Goal: Information Seeking & Learning: Learn about a topic

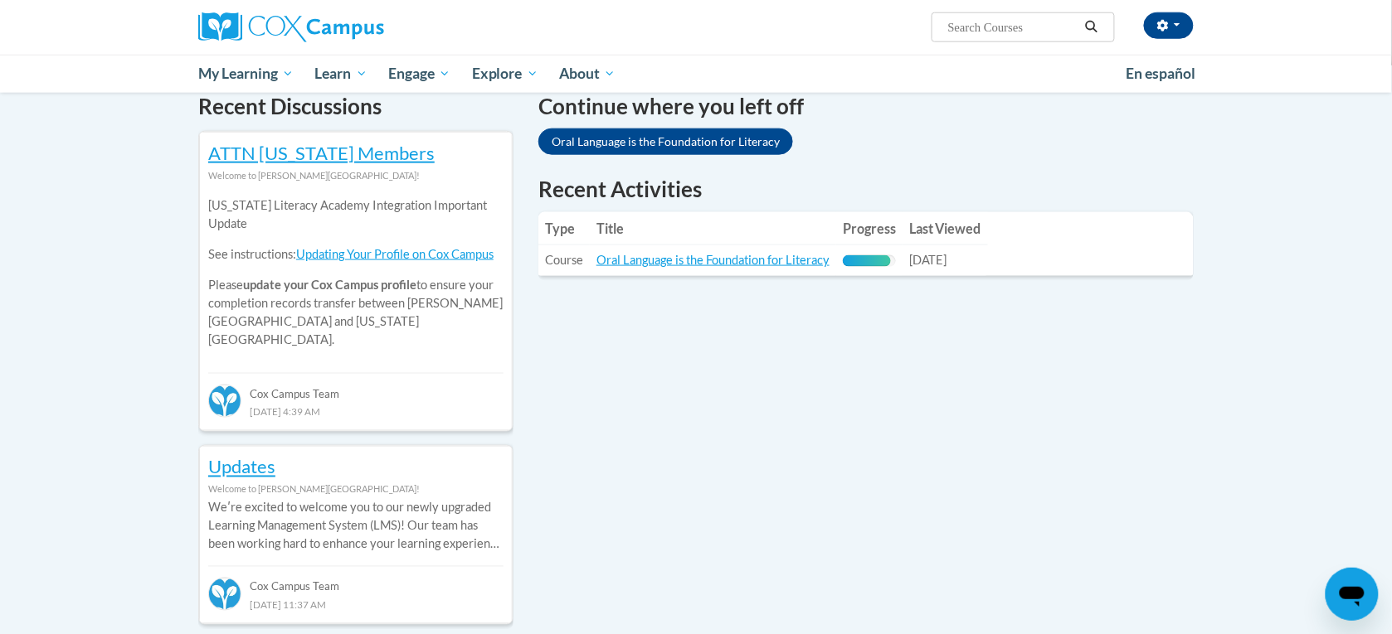
scroll to position [507, 0]
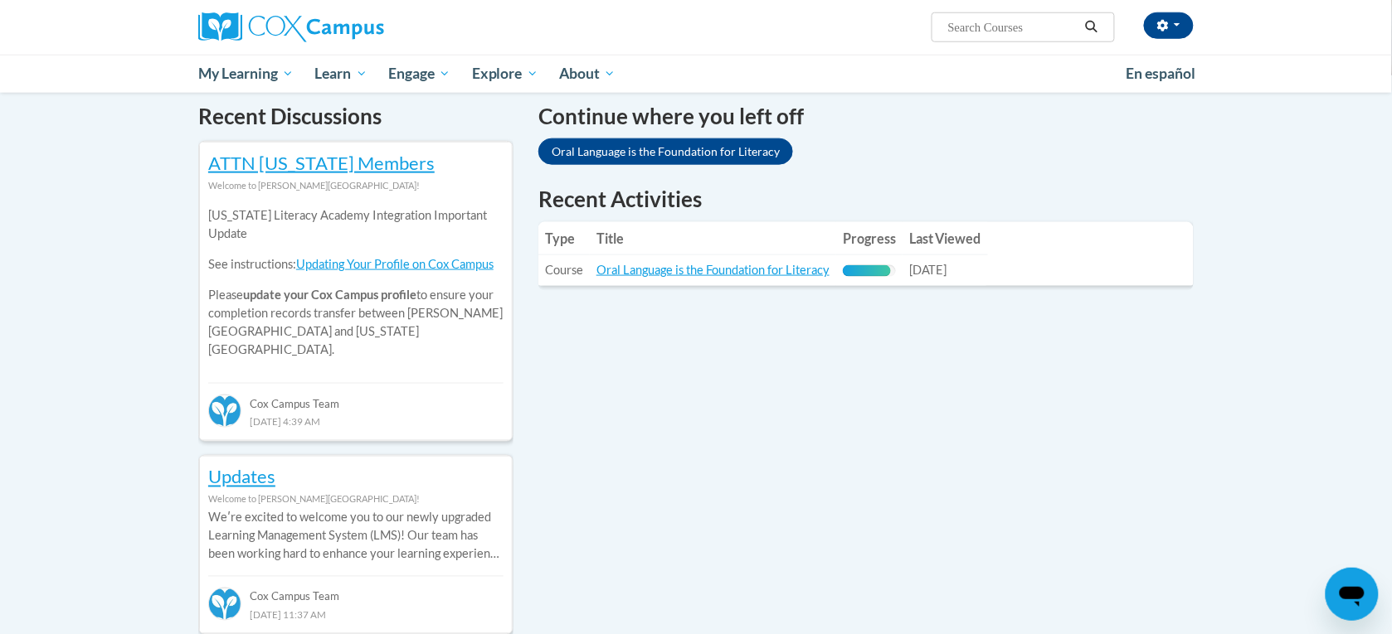
click at [877, 270] on div "90% Complete" at bounding box center [867, 271] width 48 height 12
click at [755, 272] on link "Oral Language is the Foundation for Literacy" at bounding box center [712, 270] width 233 height 14
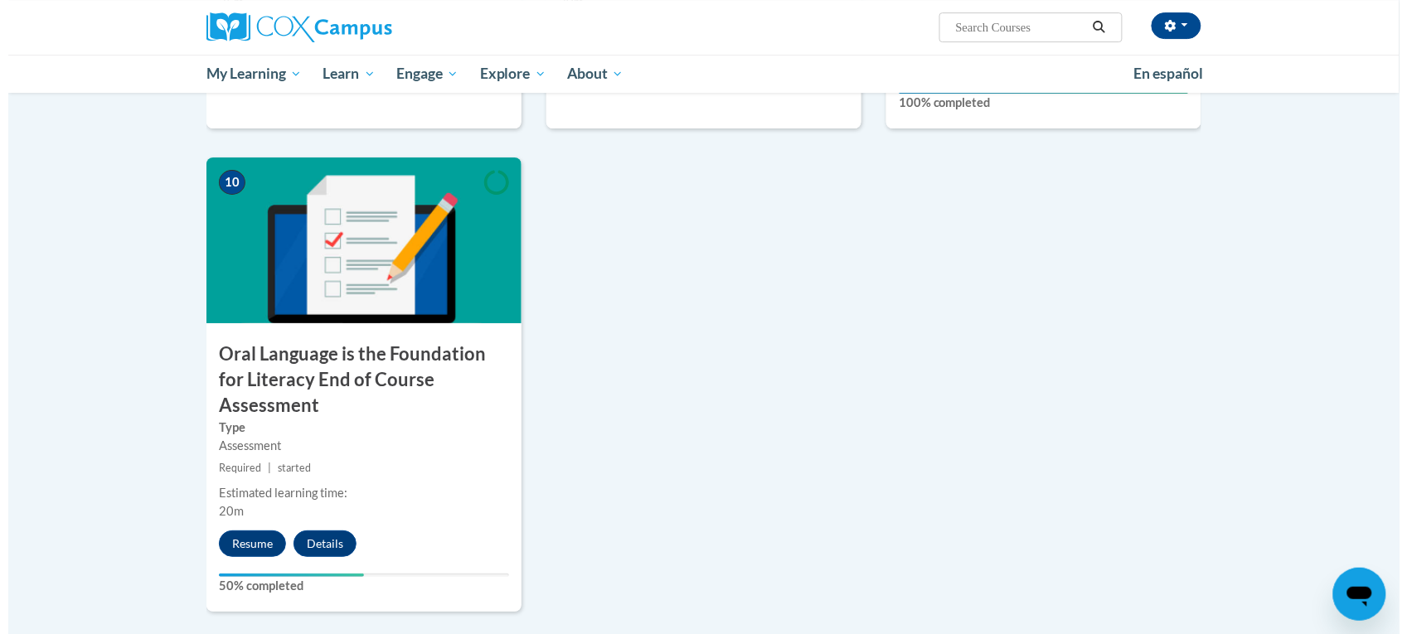
scroll to position [1661, 0]
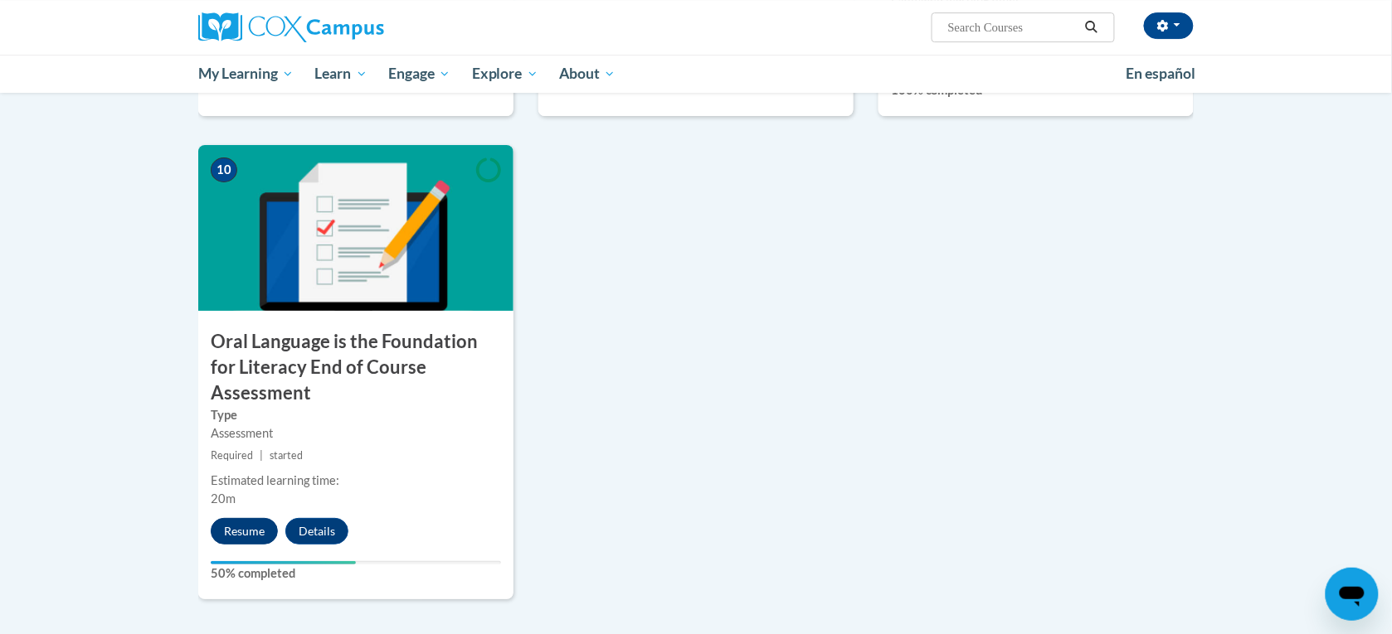
click at [240, 518] on button "Resume" at bounding box center [244, 531] width 67 height 27
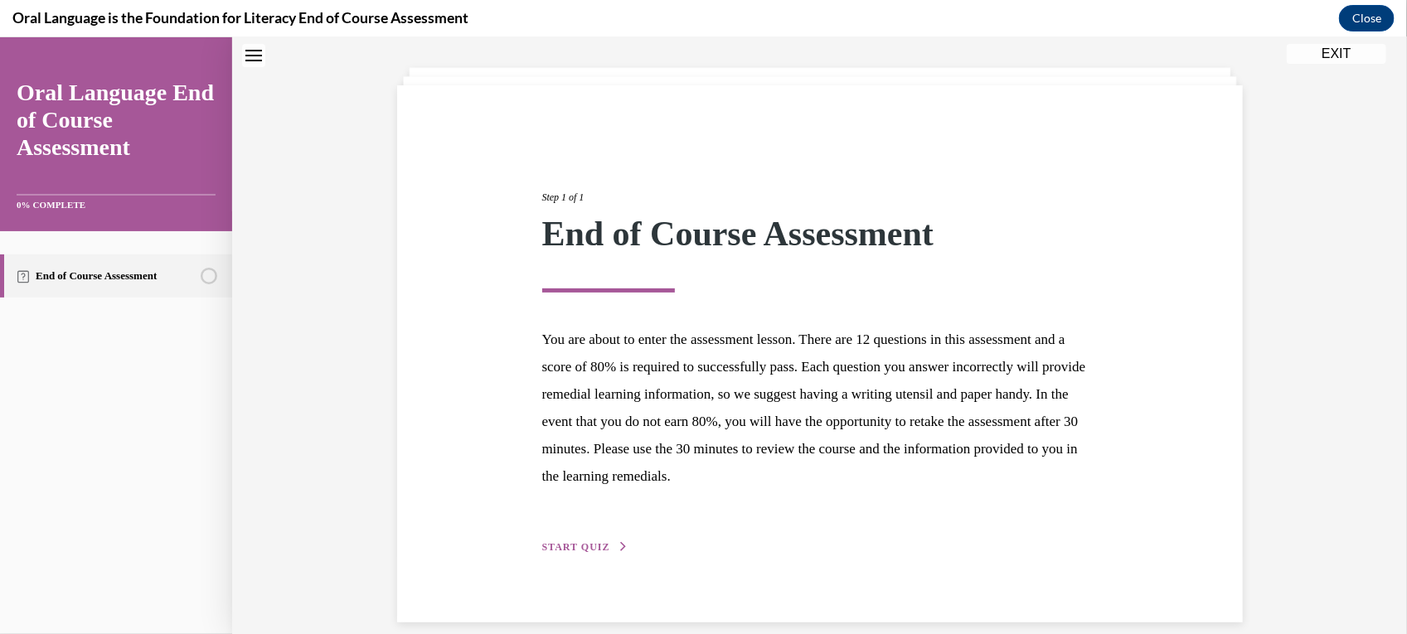
scroll to position [100, 0]
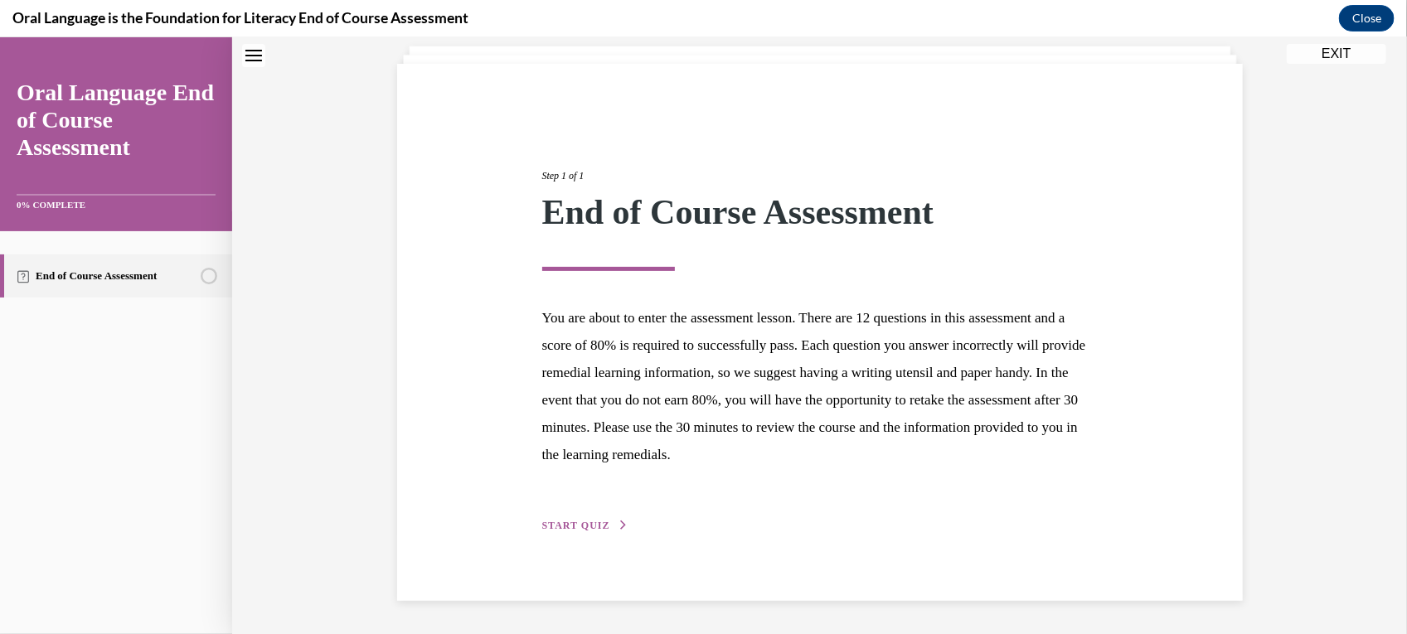
click at [558, 527] on span "START QUIZ" at bounding box center [576, 525] width 68 height 12
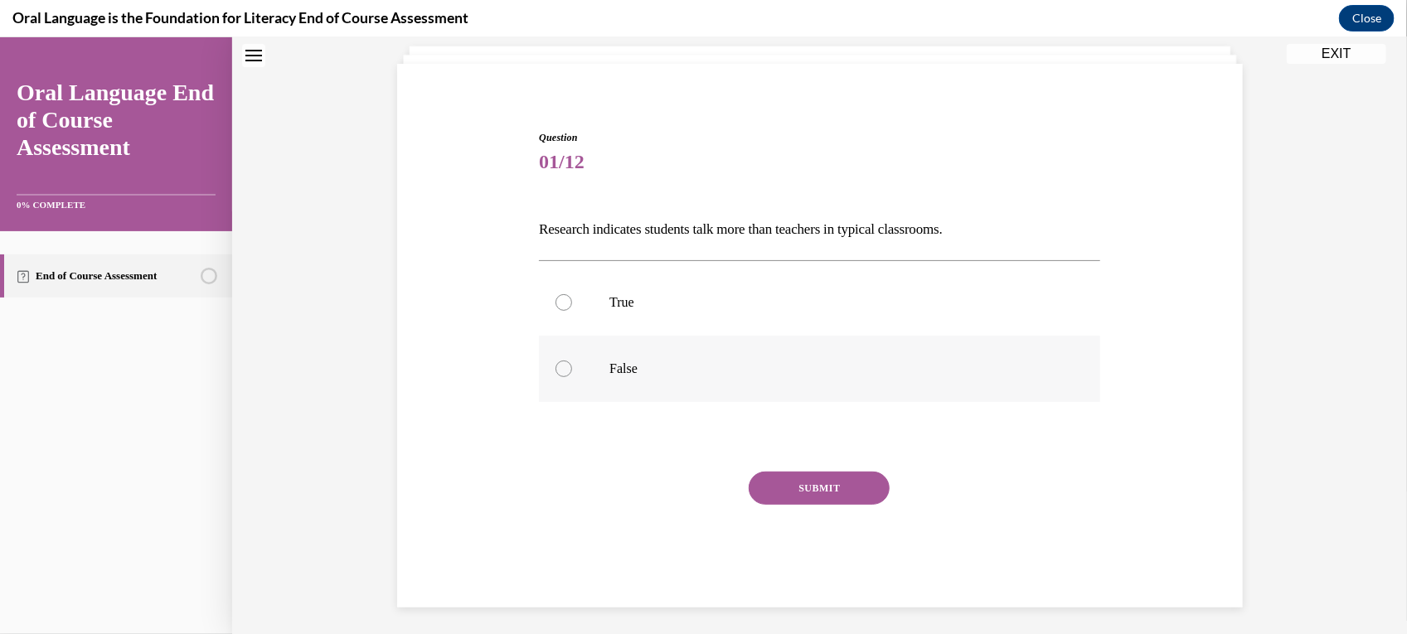
click at [556, 377] on label "False" at bounding box center [819, 368] width 561 height 66
click at [556, 376] on input "False" at bounding box center [564, 368] width 17 height 17
radio input "true"
click at [843, 501] on button "SUBMIT" at bounding box center [819, 487] width 141 height 33
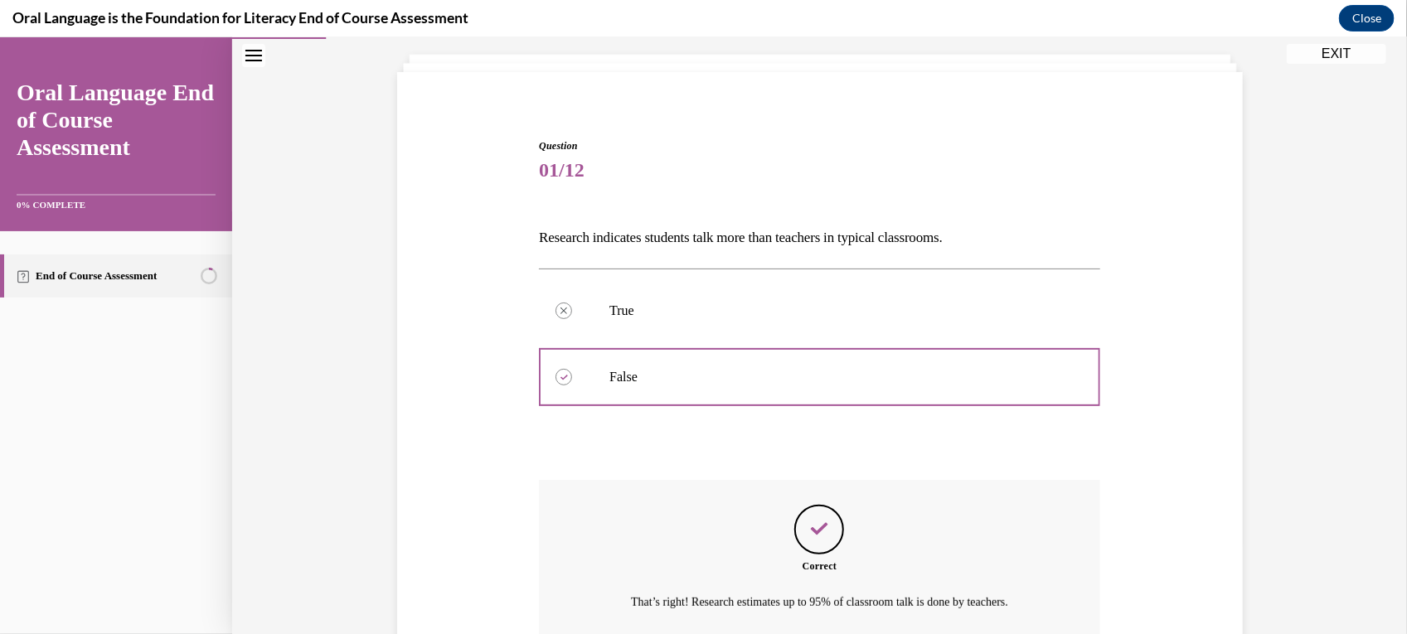
scroll to position [241, 0]
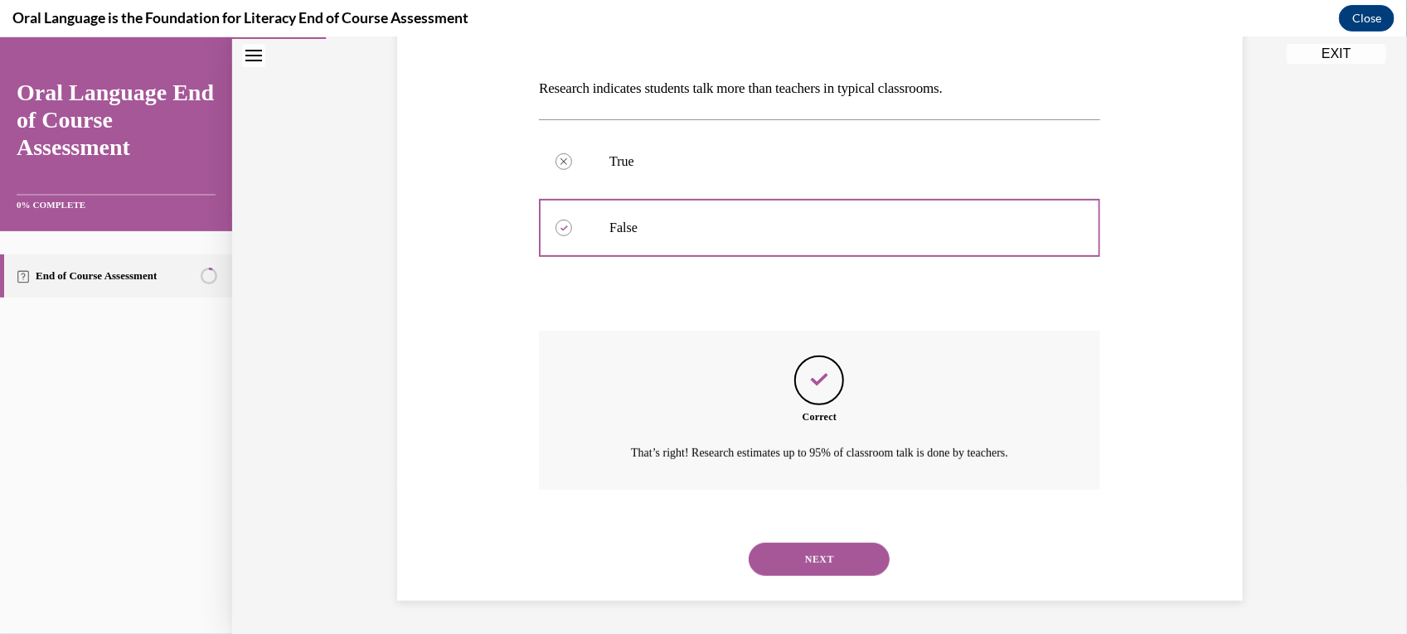
click at [843, 567] on button "NEXT" at bounding box center [819, 558] width 141 height 33
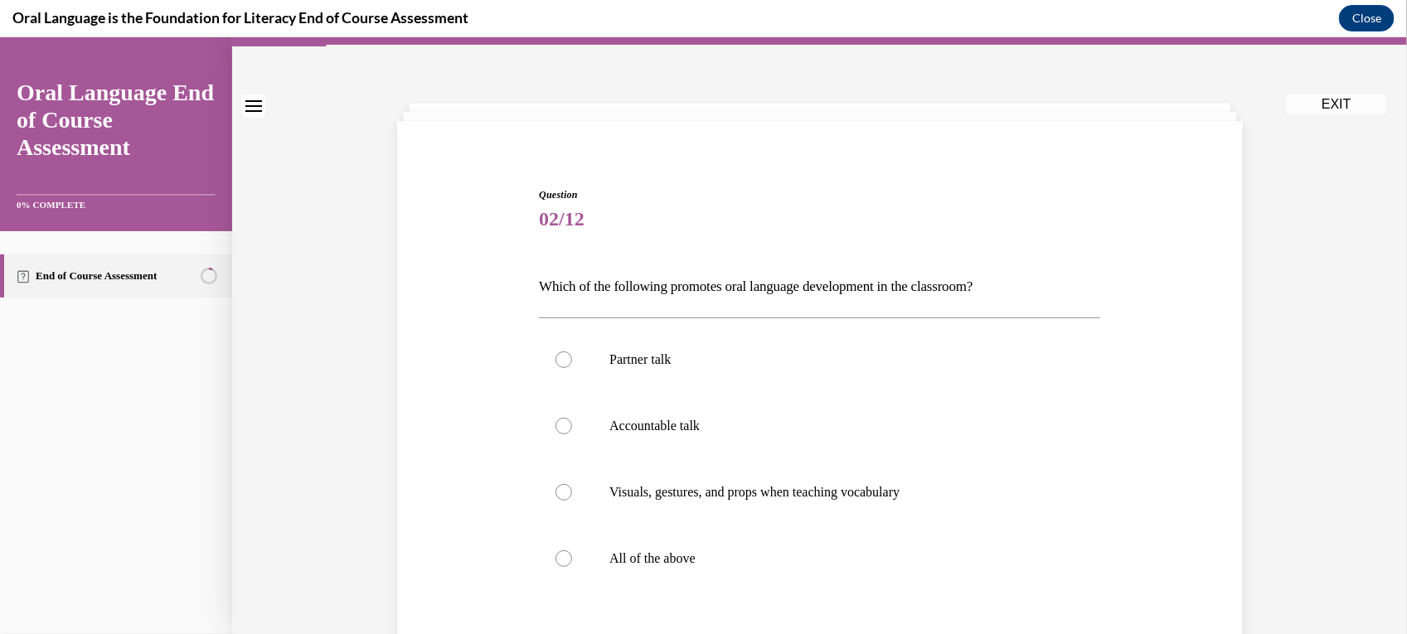
scroll to position [44, 0]
click at [669, 570] on label "All of the above" at bounding box center [819, 557] width 561 height 66
click at [572, 566] on input "All of the above" at bounding box center [564, 557] width 17 height 17
radio input "true"
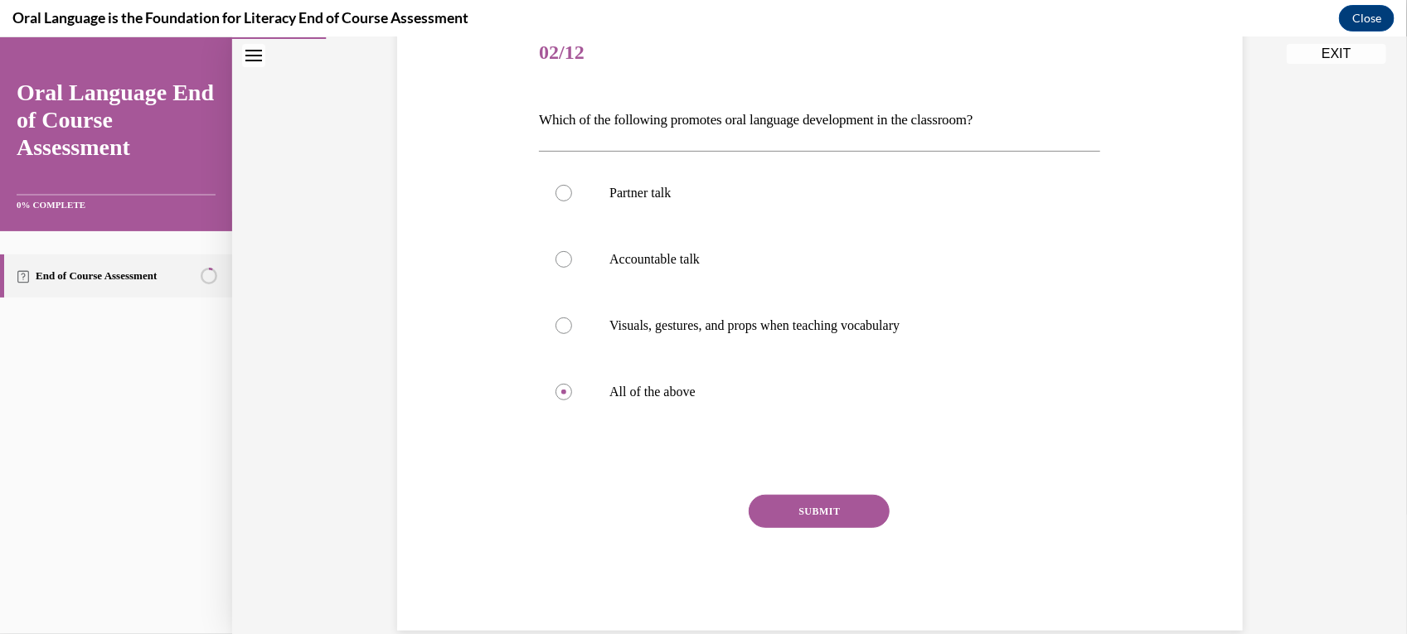
click at [831, 518] on button "SUBMIT" at bounding box center [819, 510] width 141 height 33
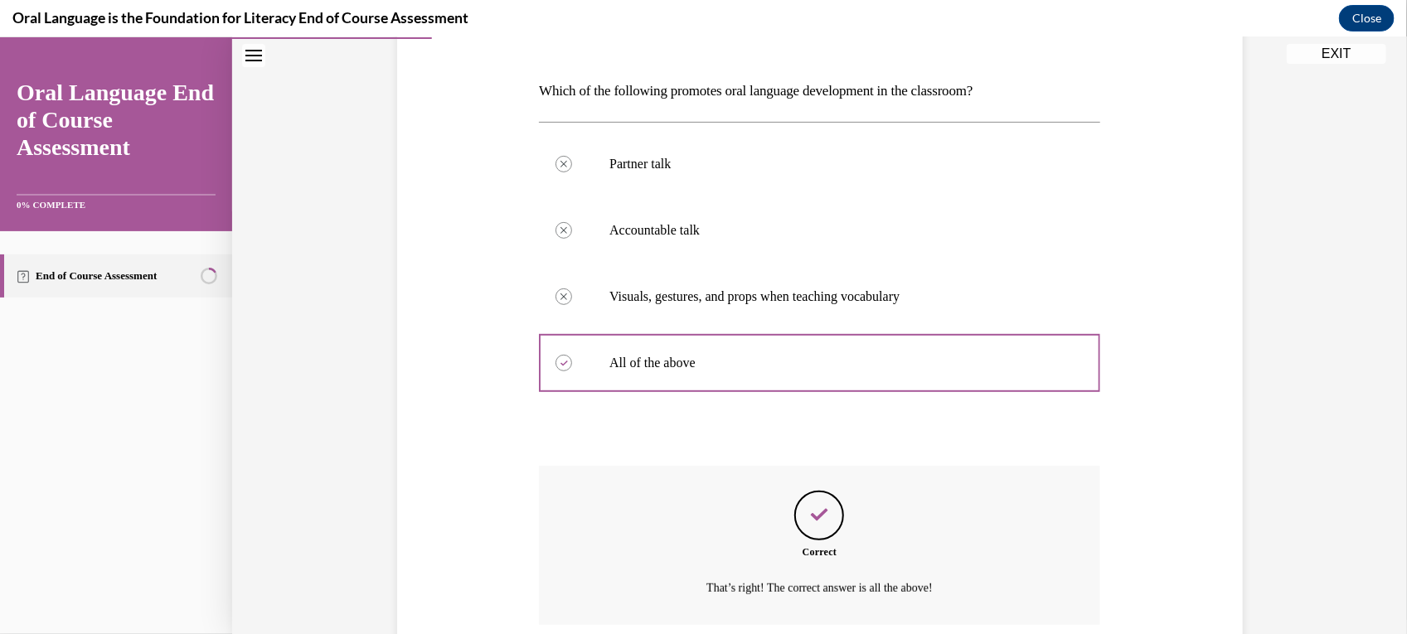
scroll to position [374, 0]
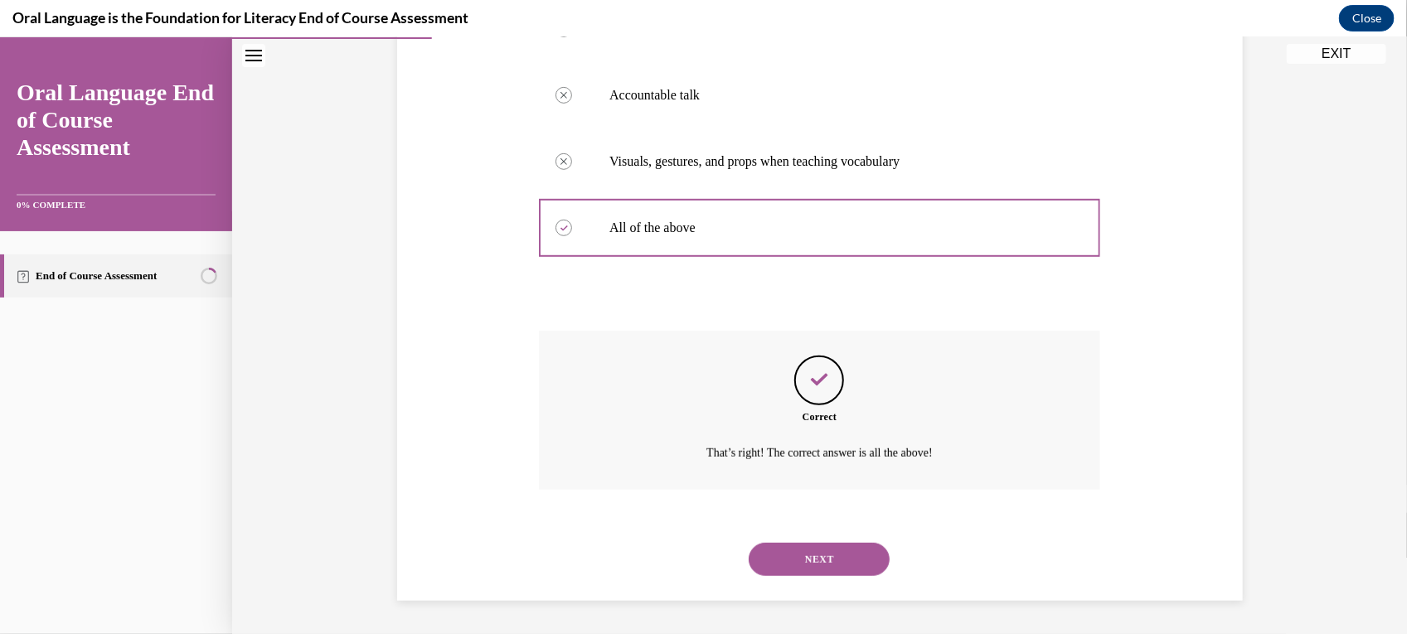
click at [829, 568] on button "NEXT" at bounding box center [819, 558] width 141 height 33
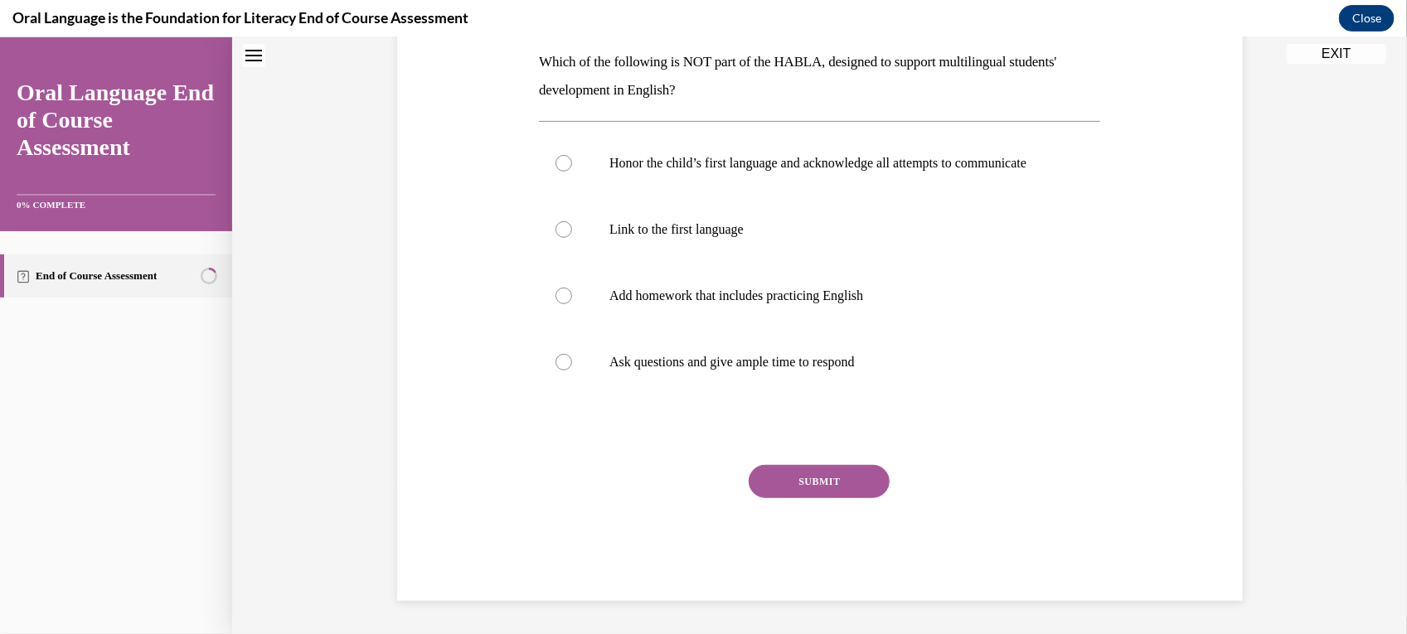
scroll to position [0, 0]
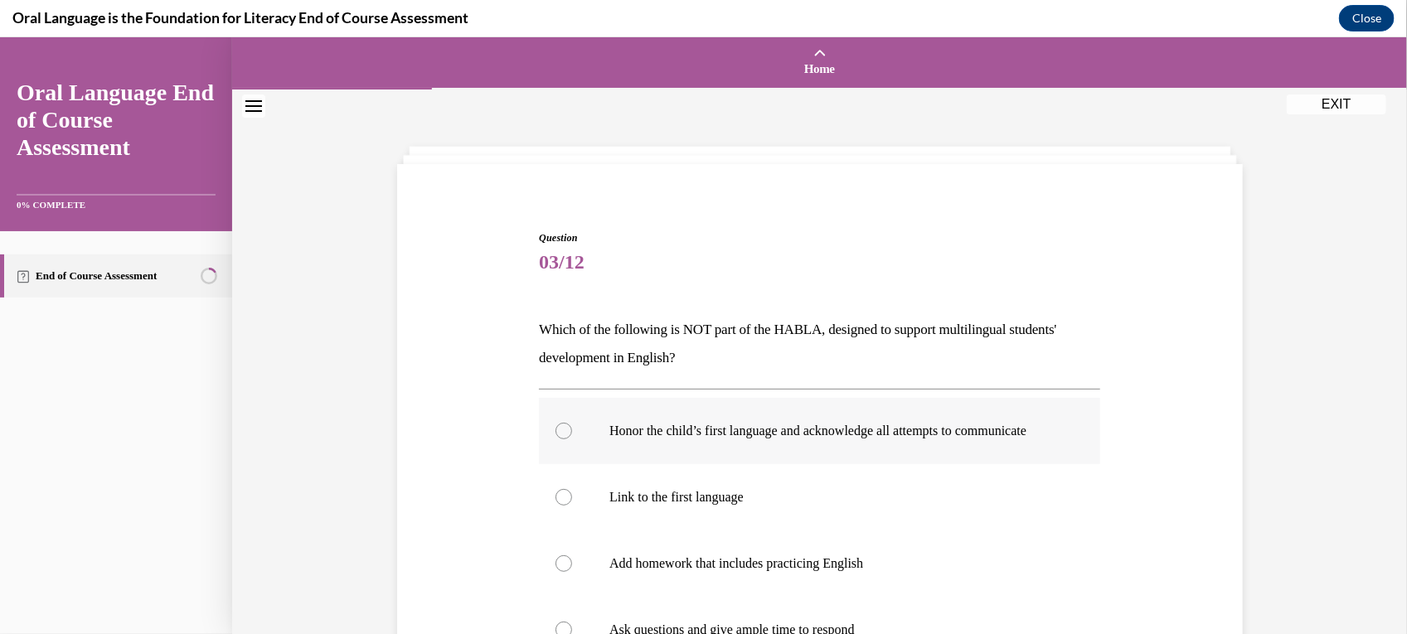
click at [979, 439] on p "Honor the child’s first language and acknowledge all attempts to communicate" at bounding box center [834, 430] width 449 height 17
click at [572, 439] on input "Honor the child’s first language and acknowledge all attempts to communicate" at bounding box center [564, 430] width 17 height 17
radio input "true"
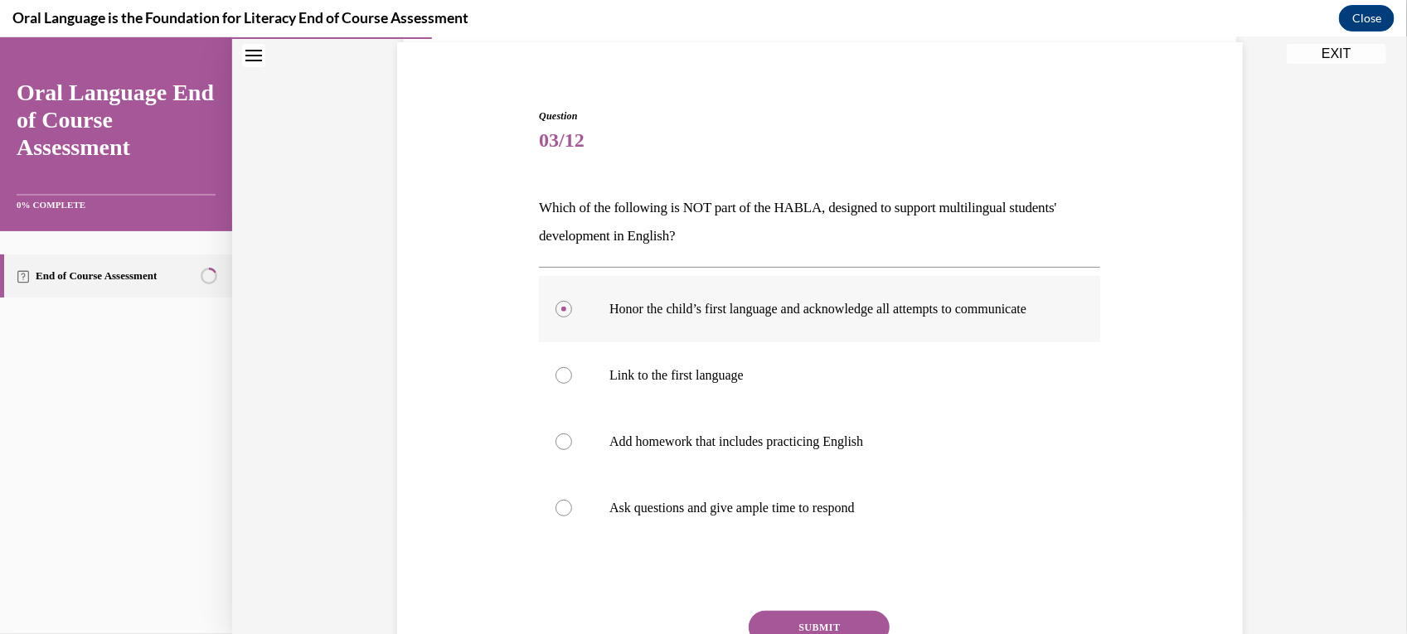
scroll to position [126, 0]
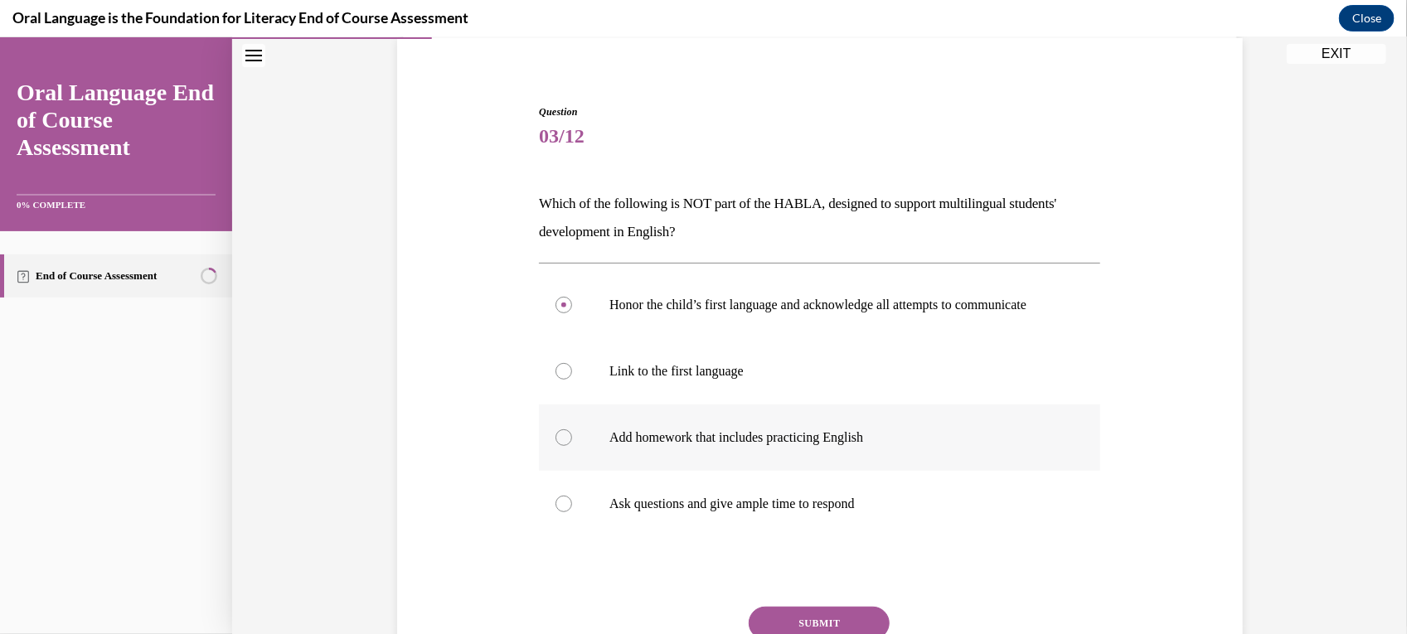
click at [831, 469] on label "Add homework that includes practicing English" at bounding box center [819, 437] width 561 height 66
click at [572, 445] on input "Add homework that includes practicing English" at bounding box center [564, 437] width 17 height 17
radio input "true"
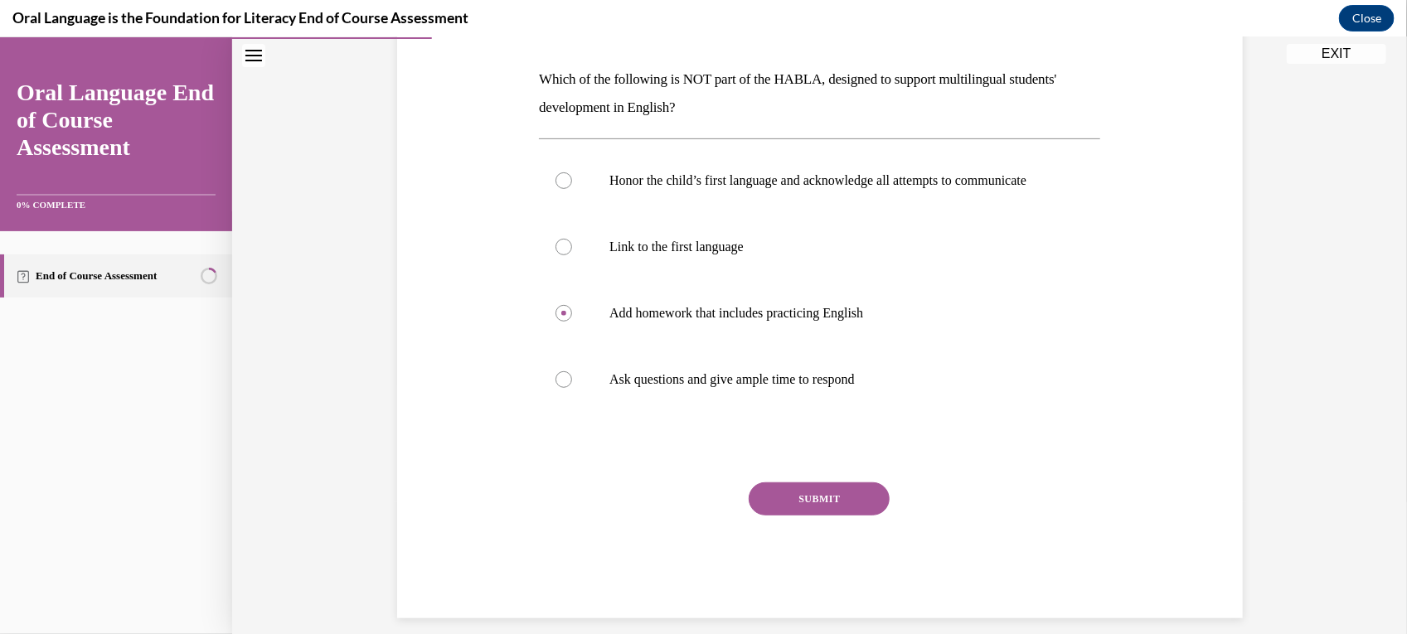
click at [839, 515] on button "SUBMIT" at bounding box center [819, 498] width 141 height 33
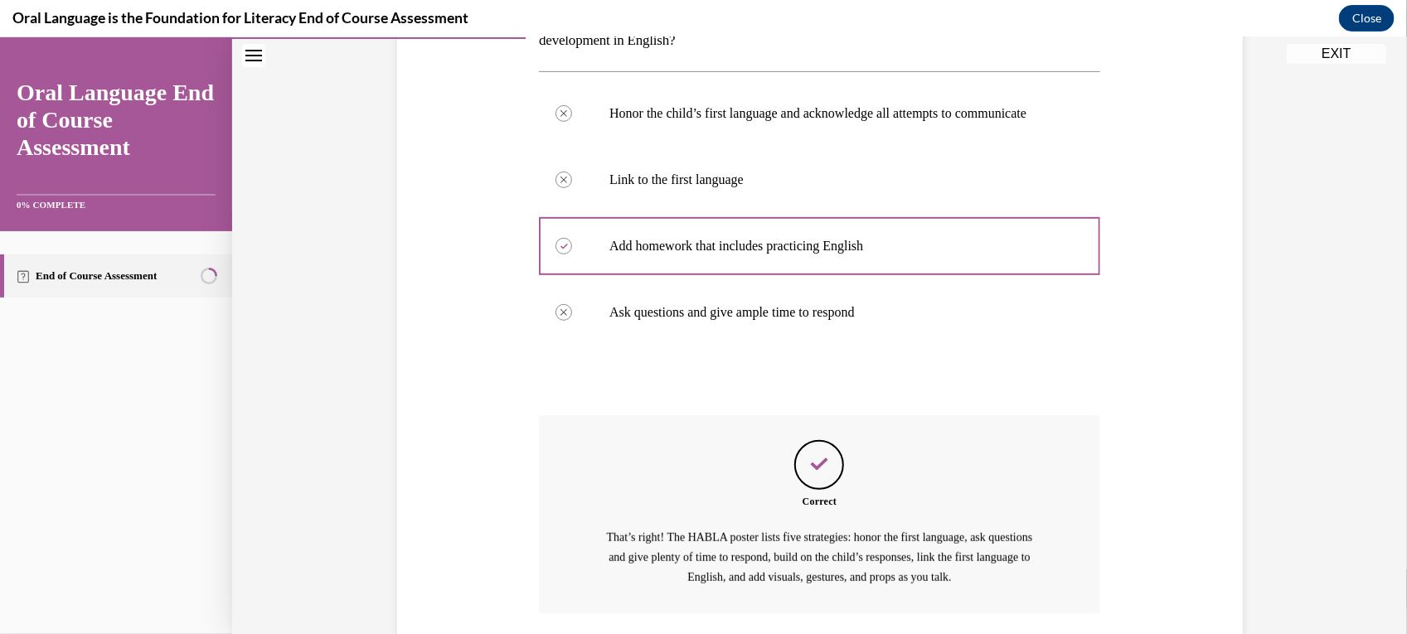
scroll to position [458, 0]
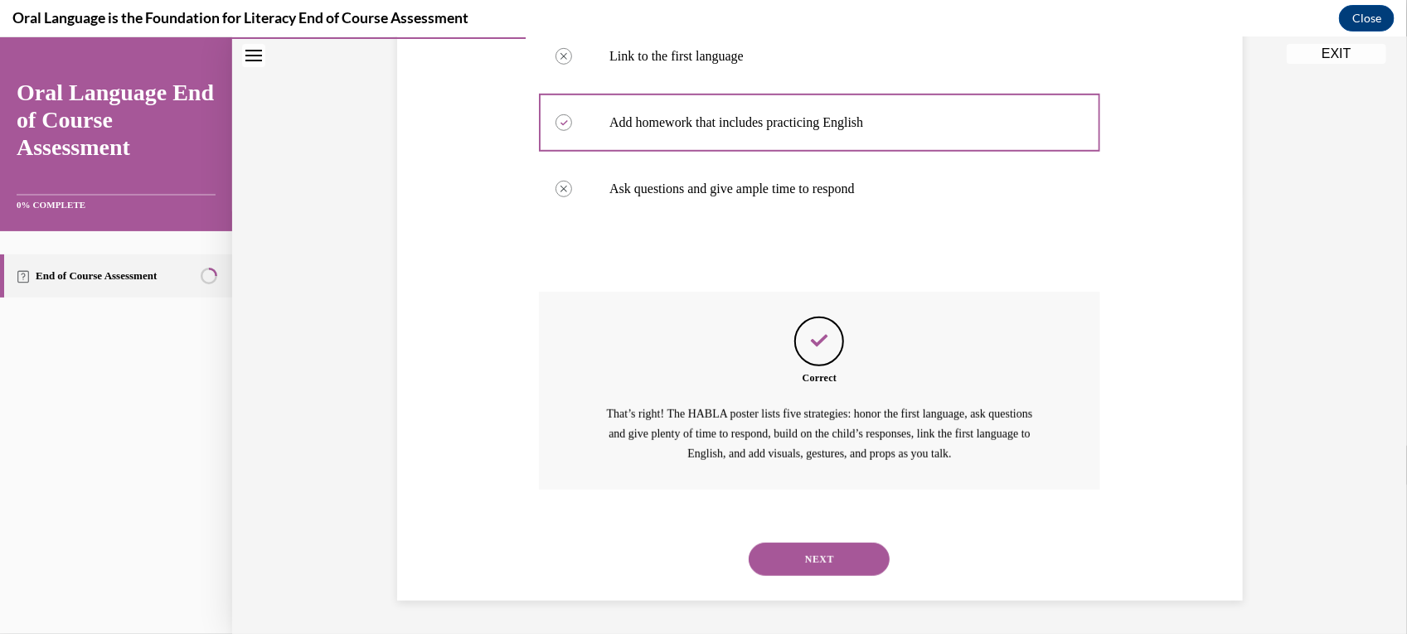
click at [857, 571] on button "NEXT" at bounding box center [819, 558] width 141 height 33
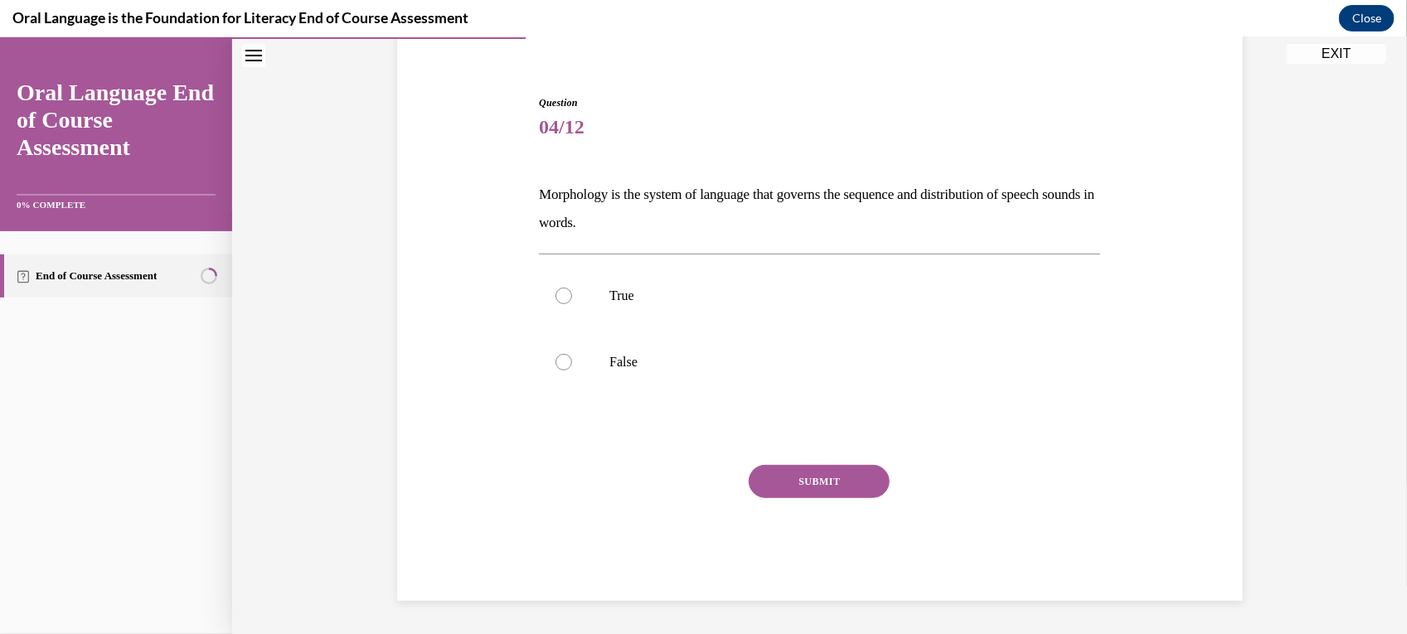
scroll to position [135, 0]
click at [624, 287] on p "True" at bounding box center [834, 295] width 449 height 17
click at [572, 287] on input "True" at bounding box center [564, 295] width 17 height 17
radio input "true"
click at [838, 486] on button "SUBMIT" at bounding box center [819, 480] width 141 height 33
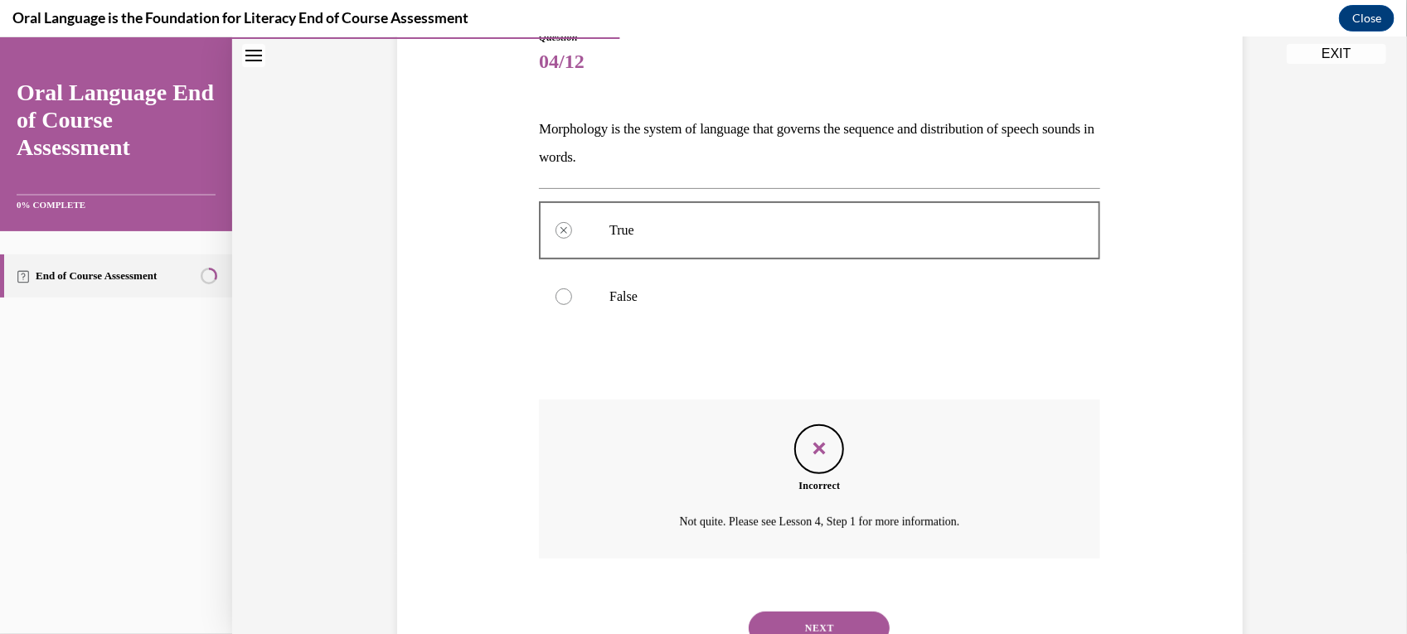
scroll to position [192, 0]
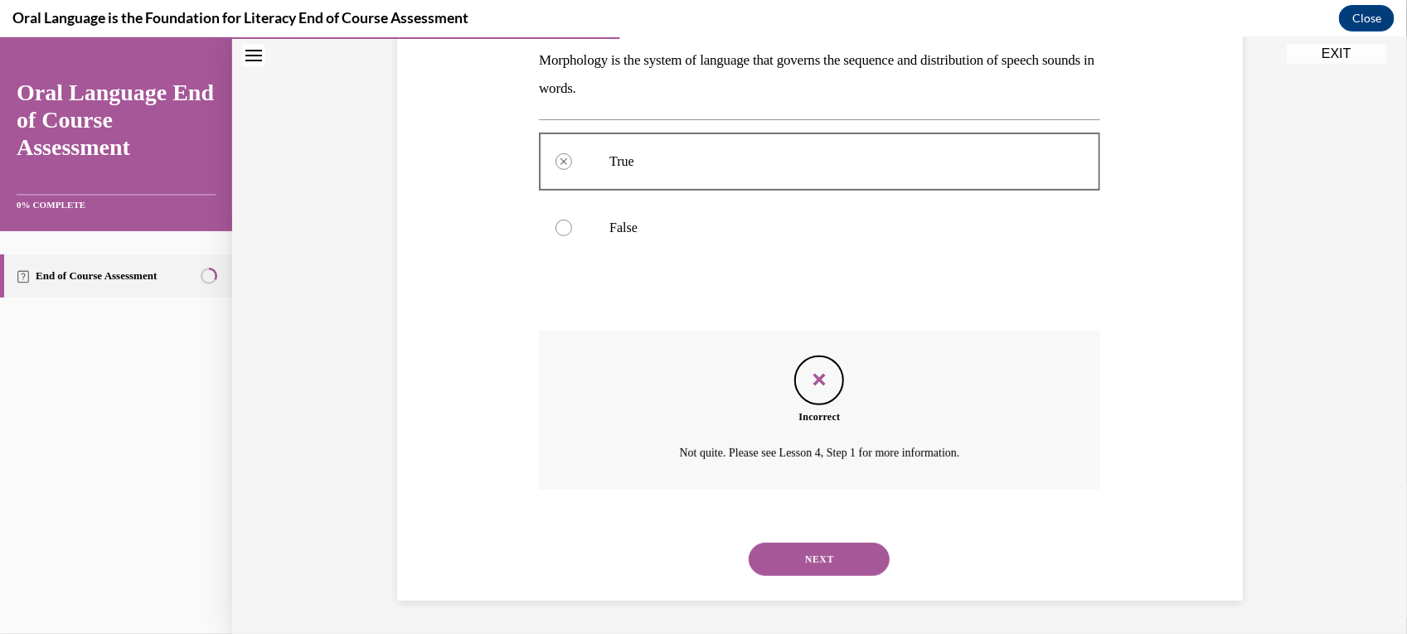
click at [863, 561] on button "NEXT" at bounding box center [819, 558] width 141 height 33
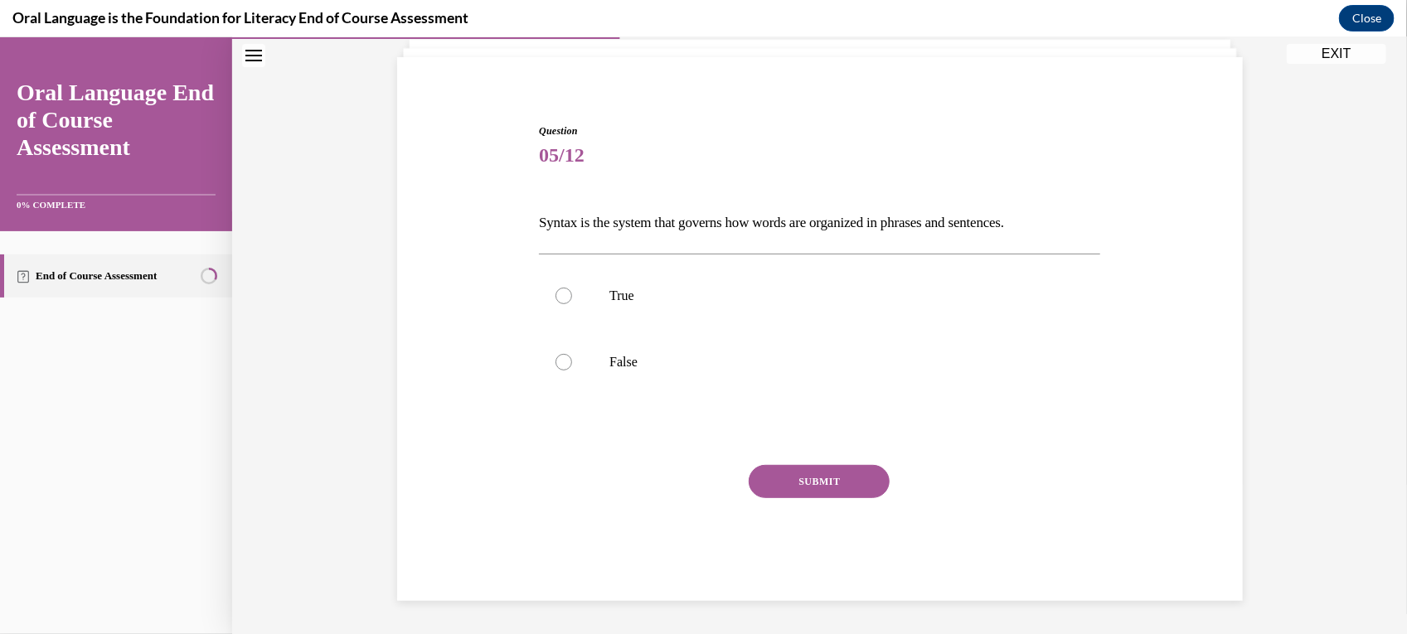
scroll to position [106, 0]
click at [556, 288] on div at bounding box center [564, 296] width 17 height 17
click at [556, 288] on input "True" at bounding box center [564, 296] width 17 height 17
radio input "true"
click at [840, 482] on button "SUBMIT" at bounding box center [819, 481] width 141 height 33
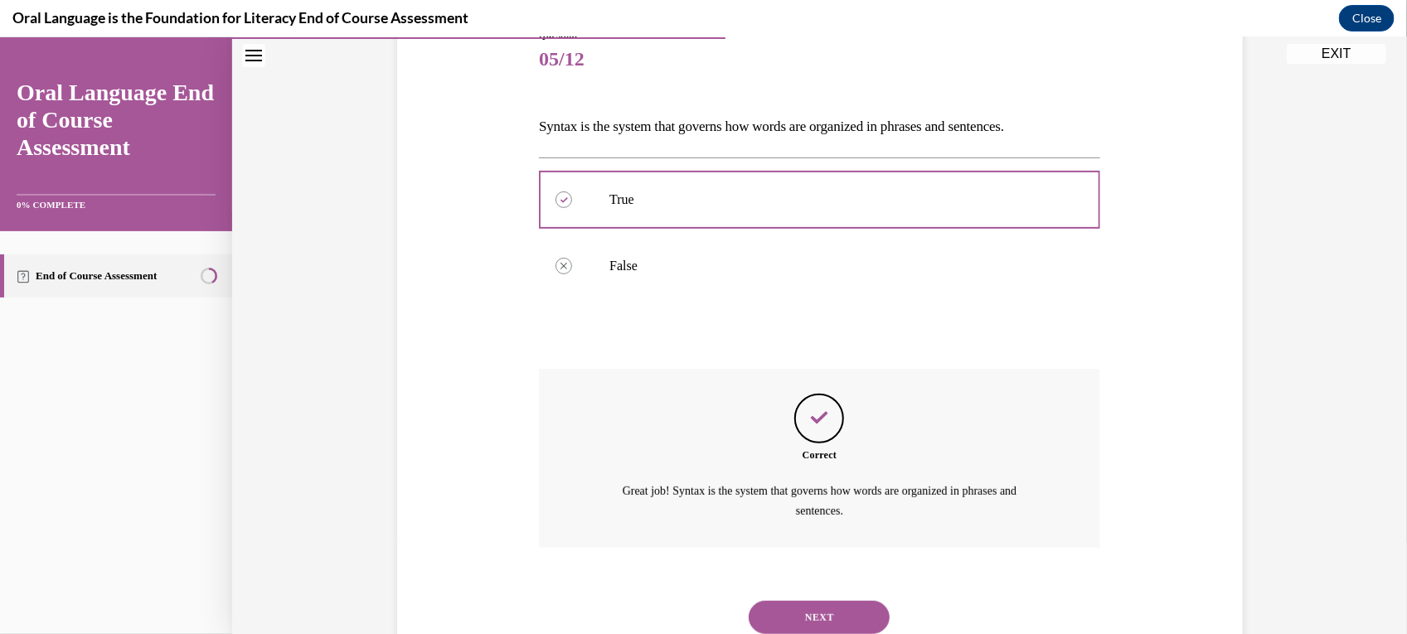
scroll to position [261, 0]
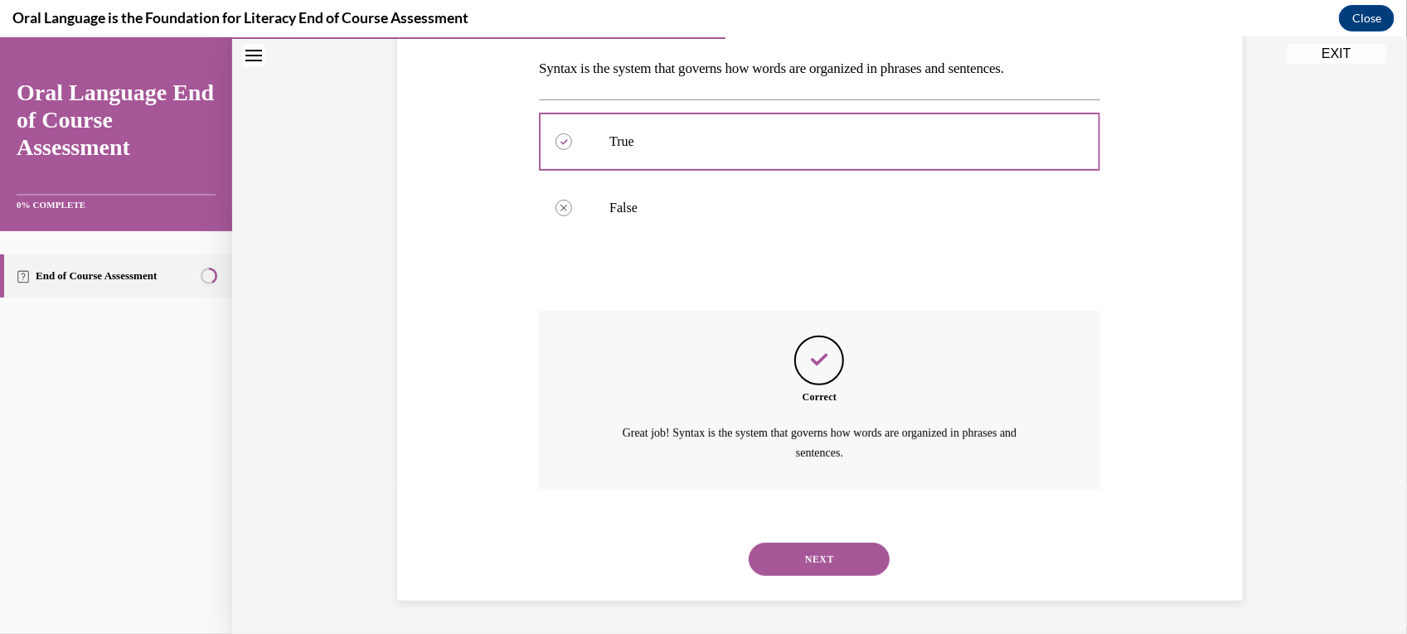
click at [836, 552] on button "NEXT" at bounding box center [819, 558] width 141 height 33
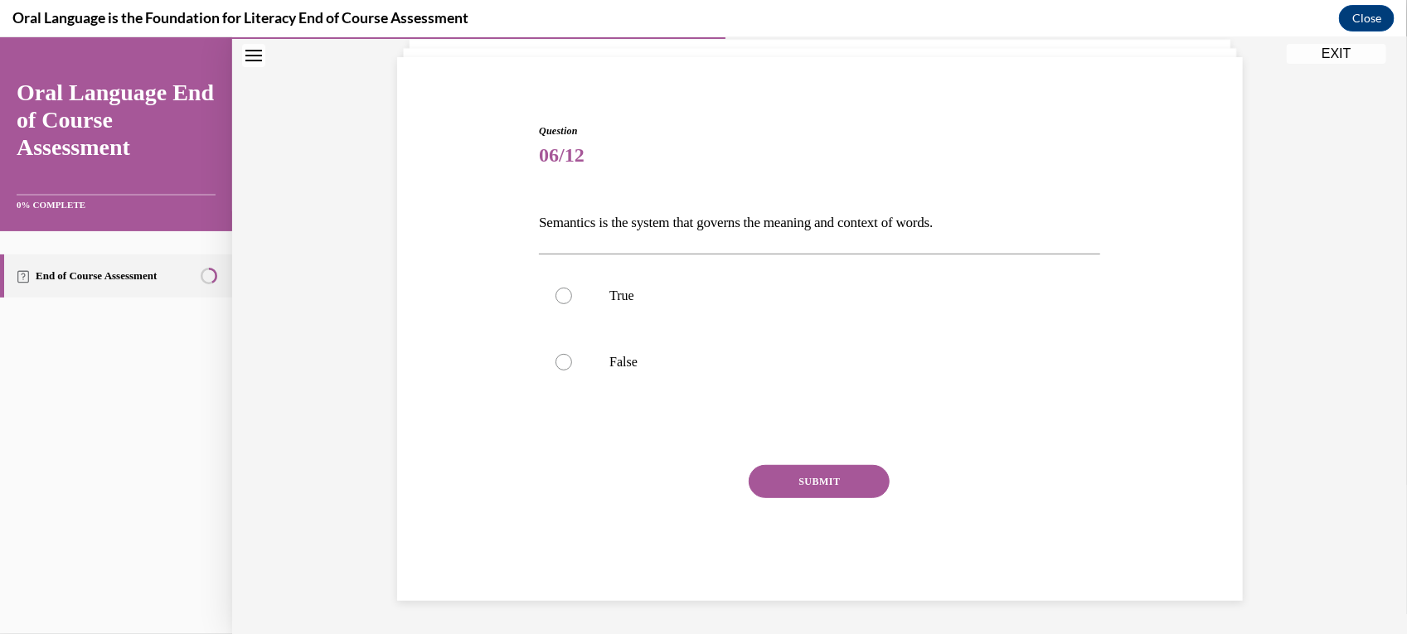
scroll to position [106, 0]
click at [823, 237] on div "Question 06/12 Semantics is the system that governs the meaning and context of …" at bounding box center [819, 363] width 561 height 478
click at [604, 284] on label "True" at bounding box center [819, 296] width 561 height 66
click at [572, 288] on input "True" at bounding box center [564, 296] width 17 height 17
radio input "true"
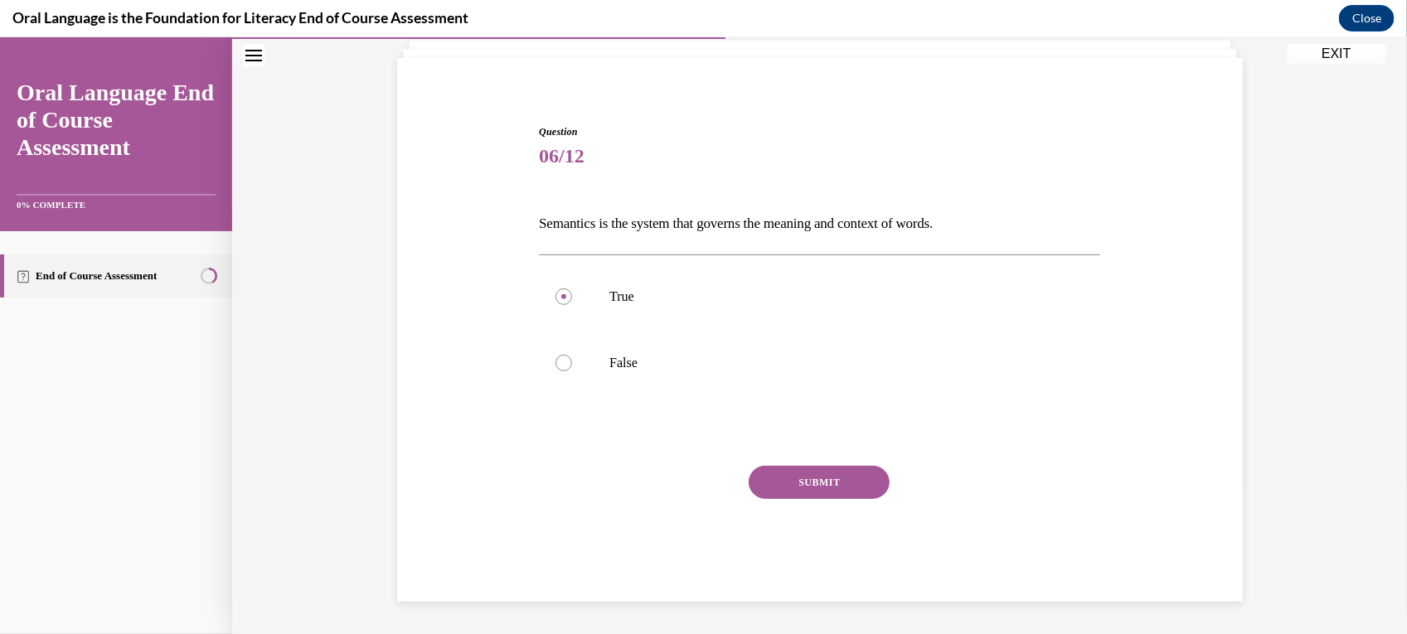
click at [823, 485] on button "SUBMIT" at bounding box center [819, 481] width 141 height 33
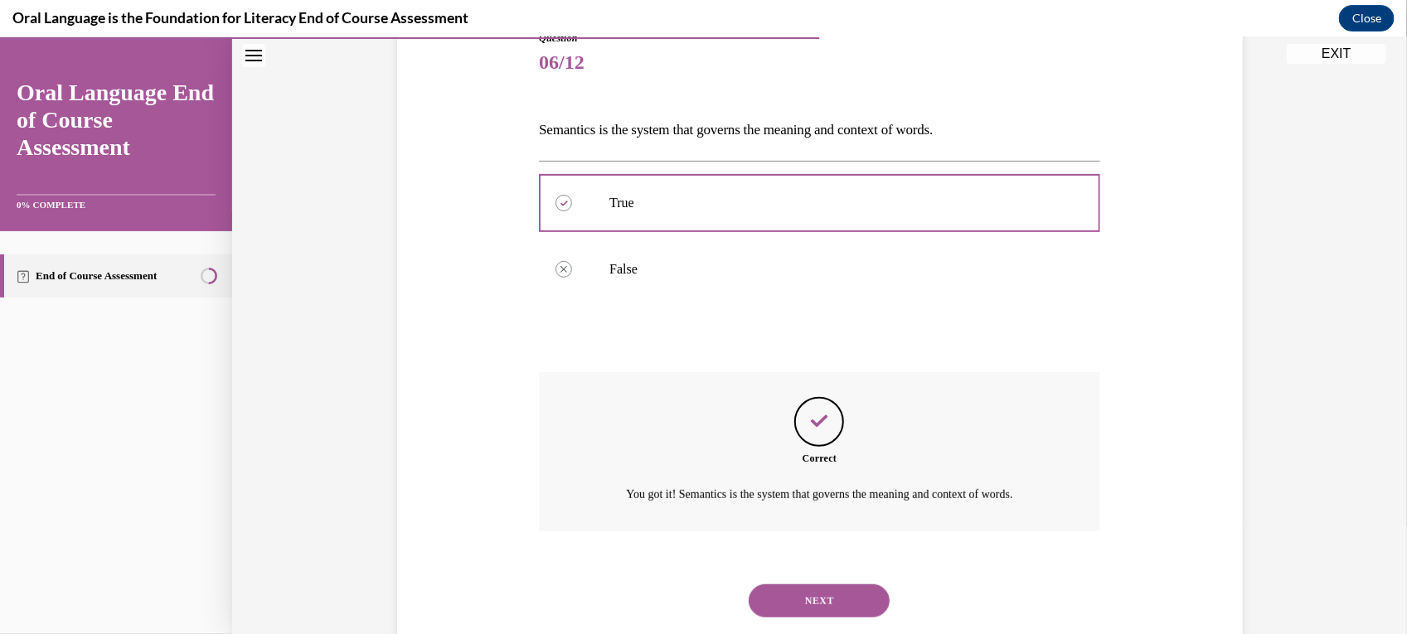
scroll to position [241, 0]
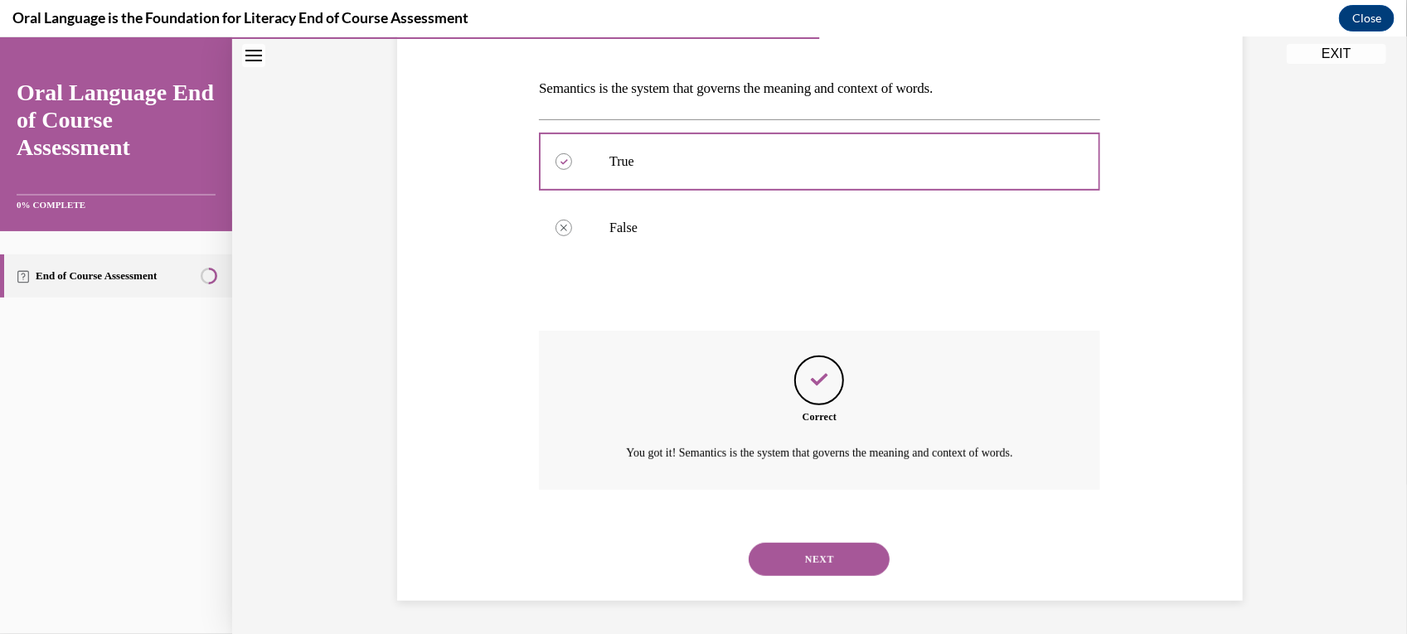
click at [840, 544] on button "NEXT" at bounding box center [819, 558] width 141 height 33
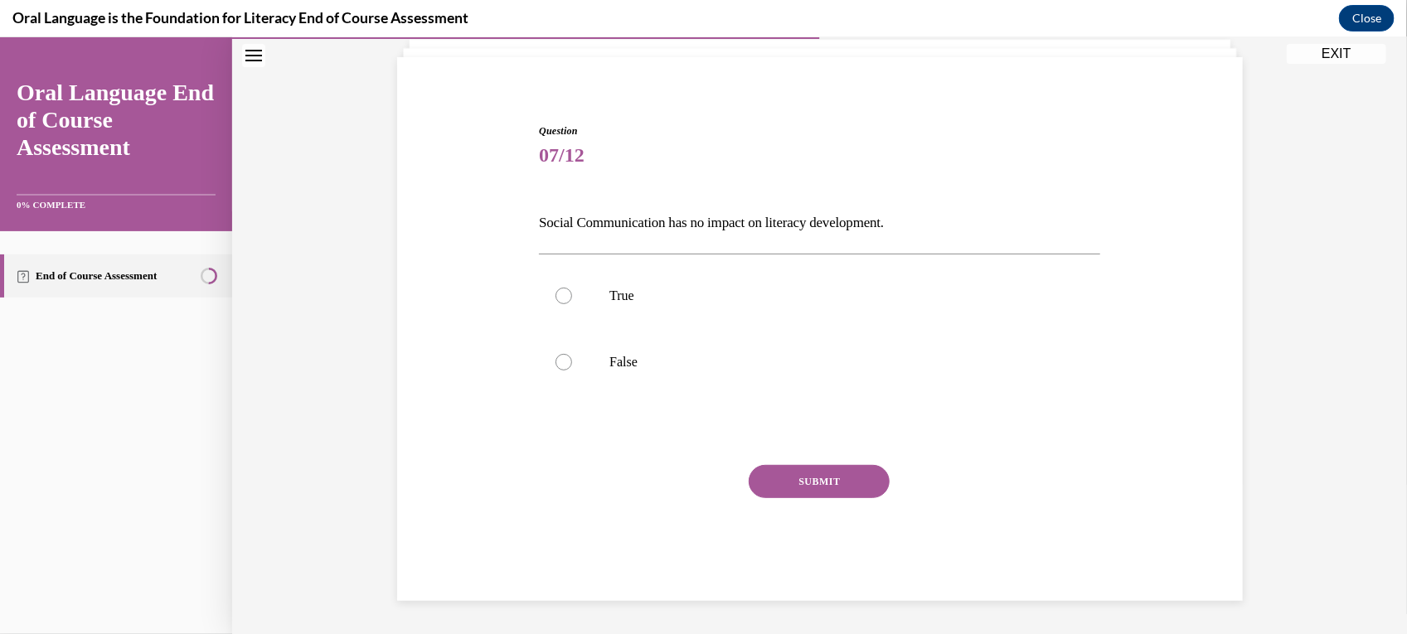
scroll to position [106, 0]
click at [614, 377] on label "False" at bounding box center [819, 362] width 561 height 66
click at [572, 371] on input "False" at bounding box center [564, 362] width 17 height 17
radio input "true"
click at [814, 480] on button "SUBMIT" at bounding box center [819, 481] width 141 height 33
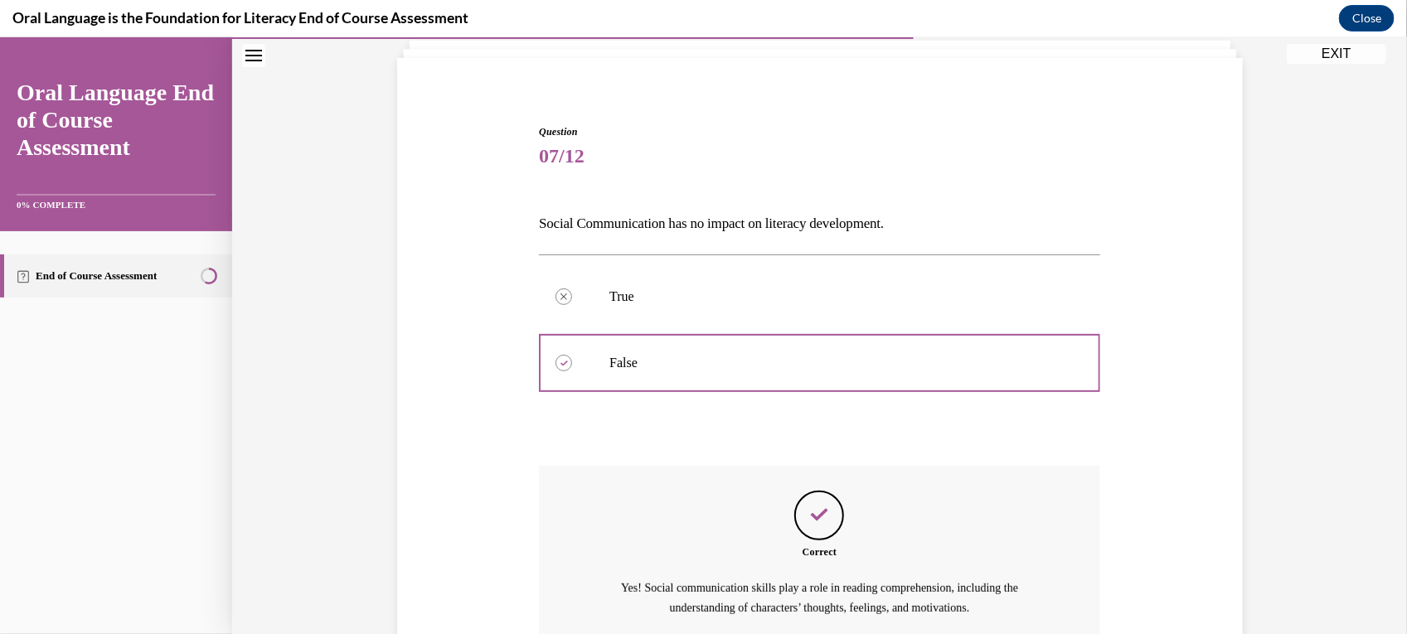
scroll to position [261, 0]
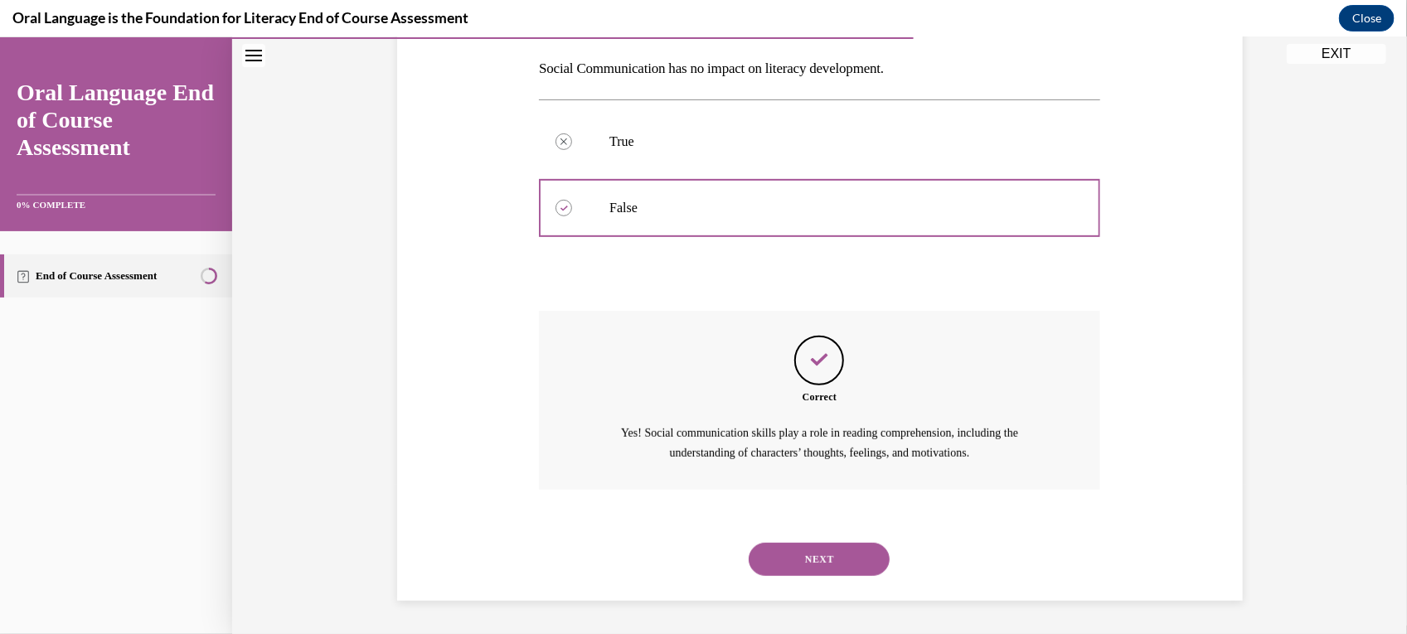
click at [830, 549] on button "NEXT" at bounding box center [819, 558] width 141 height 33
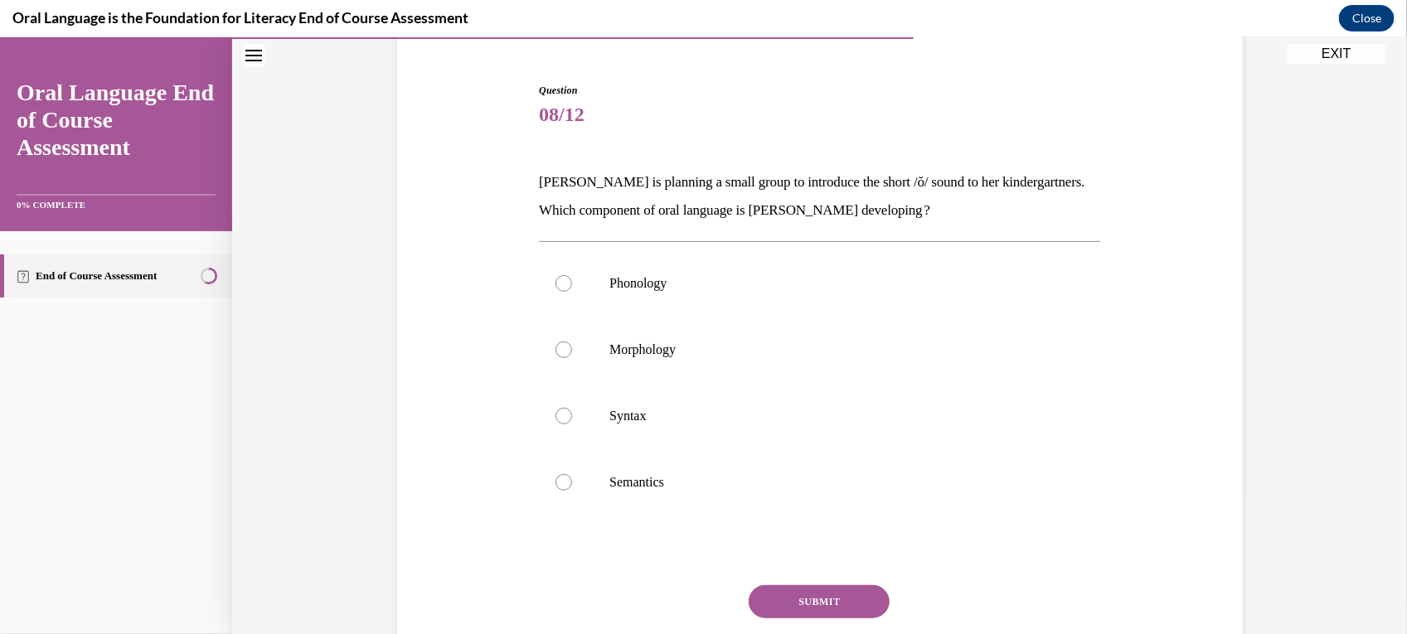
scroll to position [150, 0]
click at [692, 294] on label "Phonology" at bounding box center [819, 280] width 561 height 66
click at [572, 289] on input "Phonology" at bounding box center [564, 280] width 17 height 17
radio input "true"
click at [814, 602] on button "SUBMIT" at bounding box center [819, 598] width 141 height 33
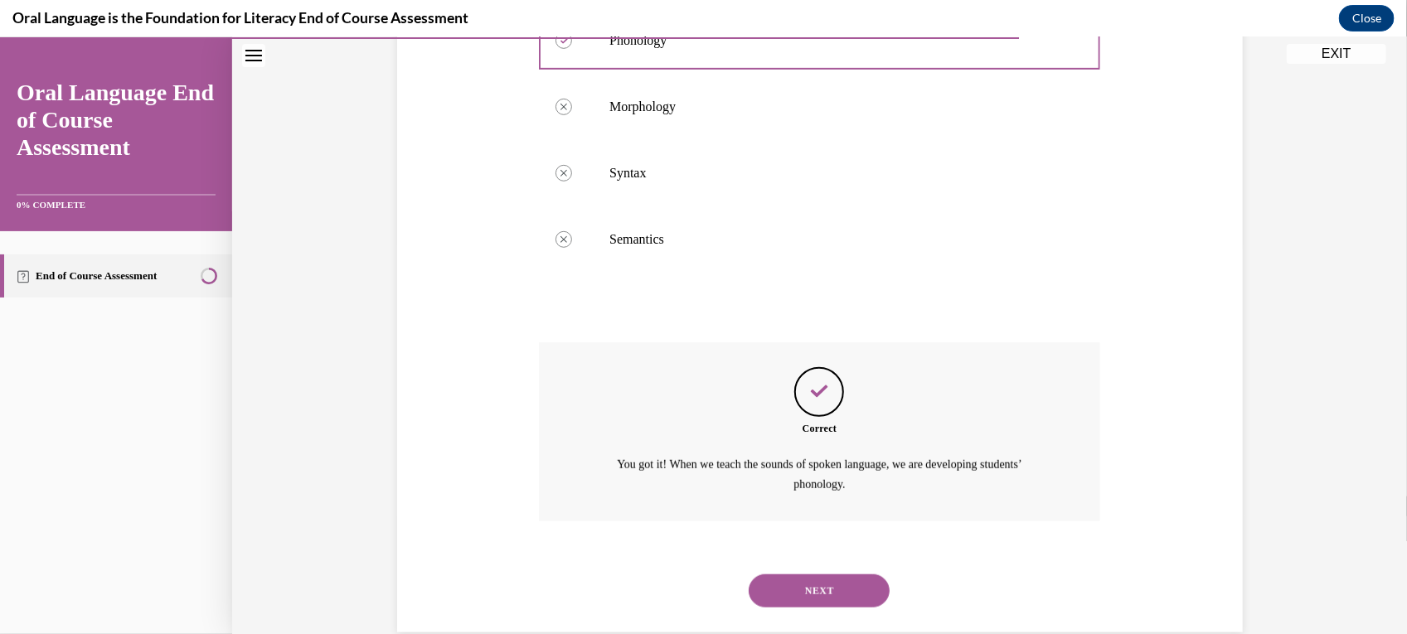
scroll to position [421, 0]
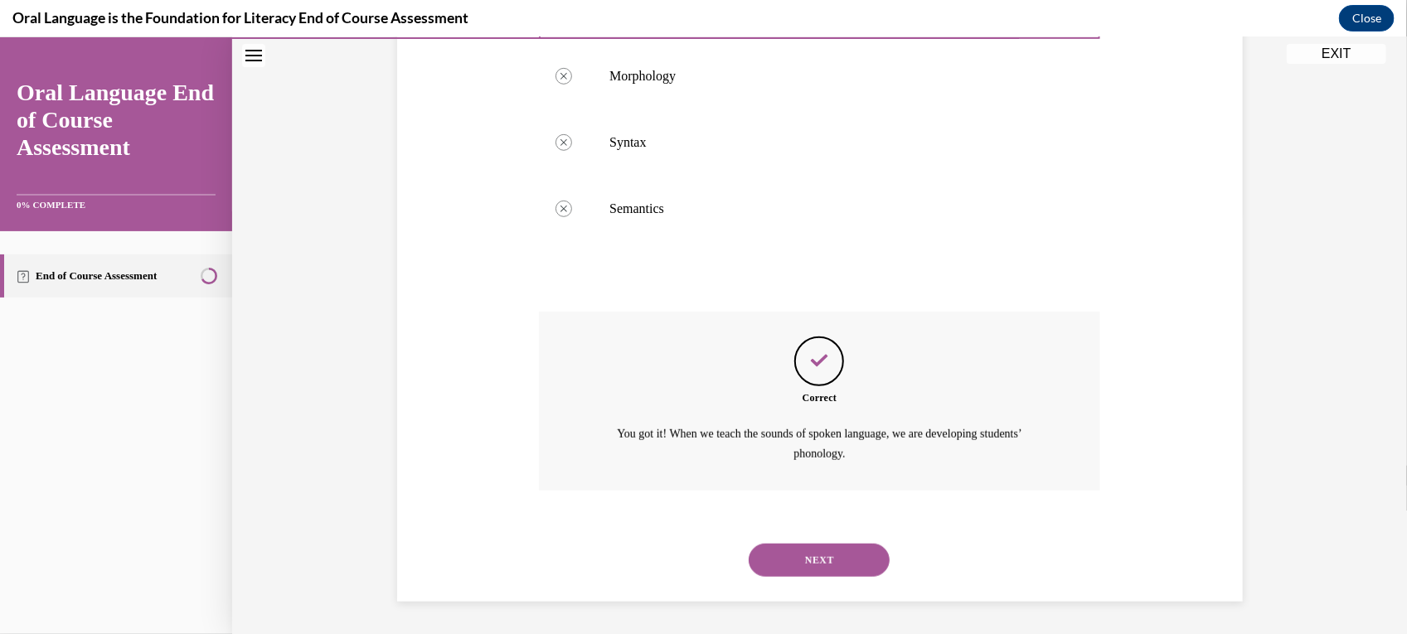
click at [796, 556] on button "NEXT" at bounding box center [819, 559] width 141 height 33
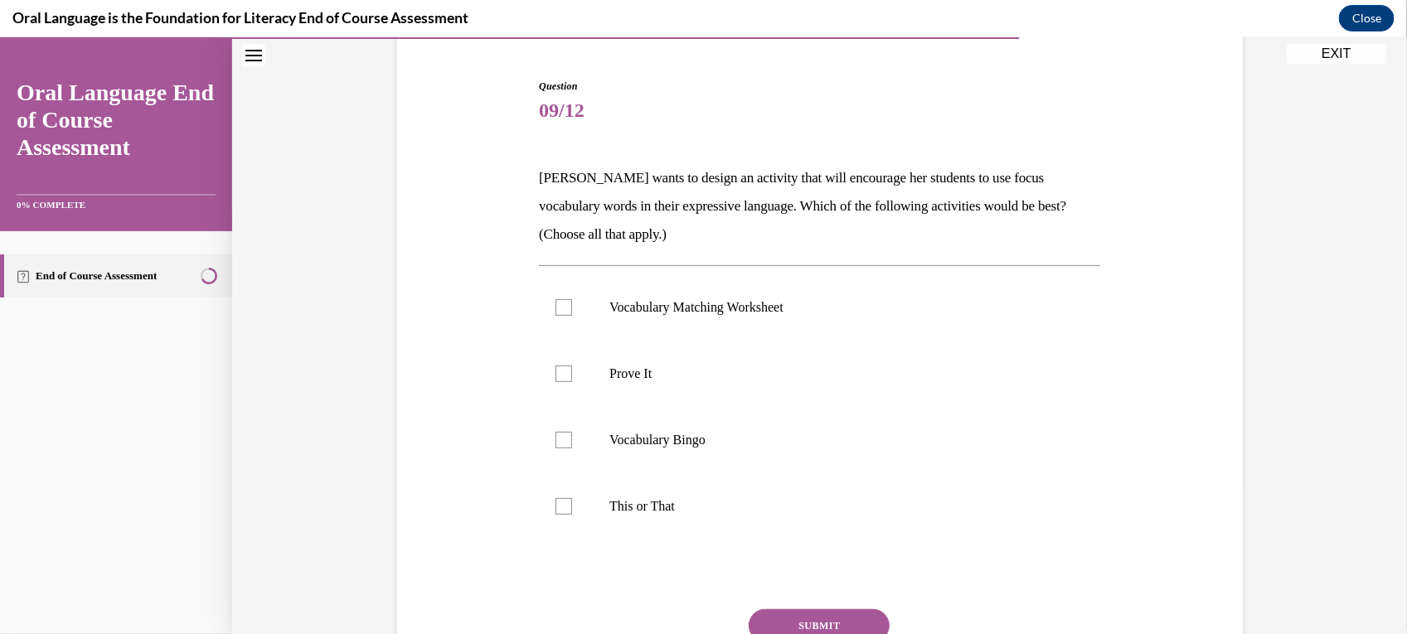
scroll to position [153, 0]
drag, startPoint x: 1066, startPoint y: 407, endPoint x: 836, endPoint y: 370, distance: 232.7
click at [836, 370] on ul "Vocabulary Matching Worksheet  Prove It Vocabulary Bingo This or That" at bounding box center [819, 404] width 561 height 265
click at [556, 431] on div at bounding box center [564, 438] width 17 height 17
click at [556, 431] on input "Vocabulary Bingo" at bounding box center [564, 438] width 17 height 17
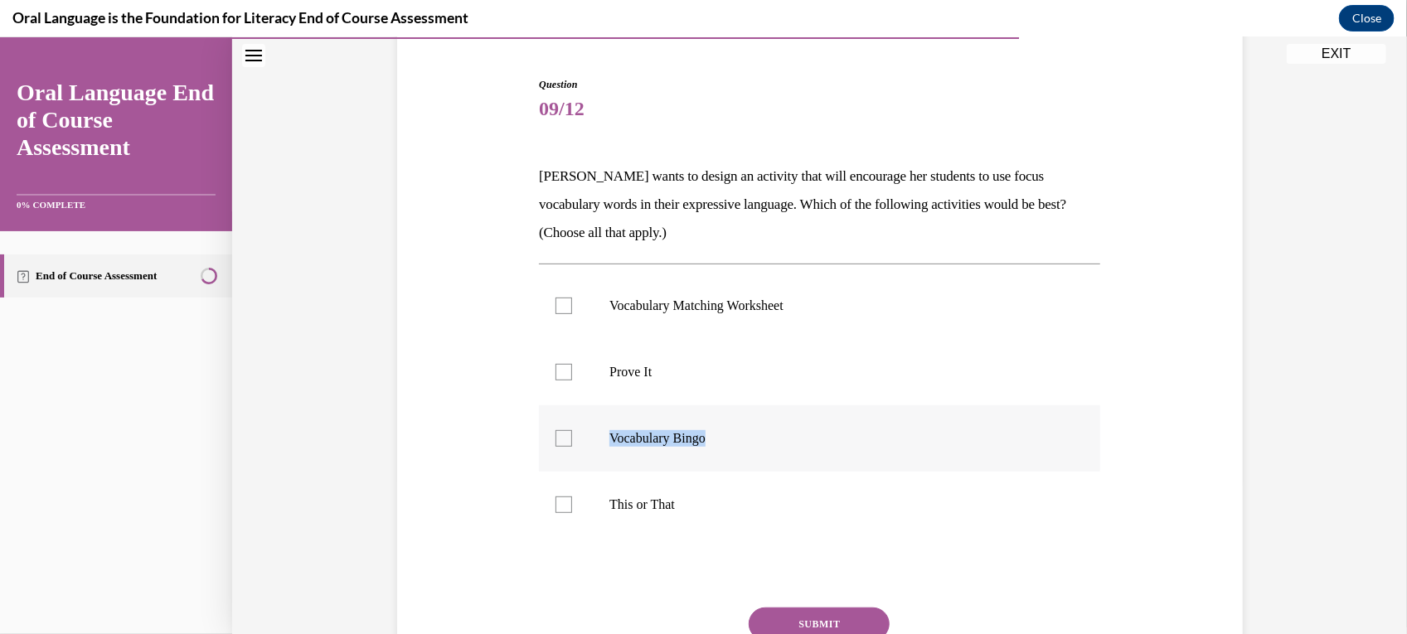
checkbox input "true"
click at [556, 510] on div at bounding box center [564, 504] width 17 height 17
click at [556, 510] on input "This or That" at bounding box center [564, 504] width 17 height 17
checkbox input "true"
click at [556, 303] on div at bounding box center [564, 305] width 17 height 17
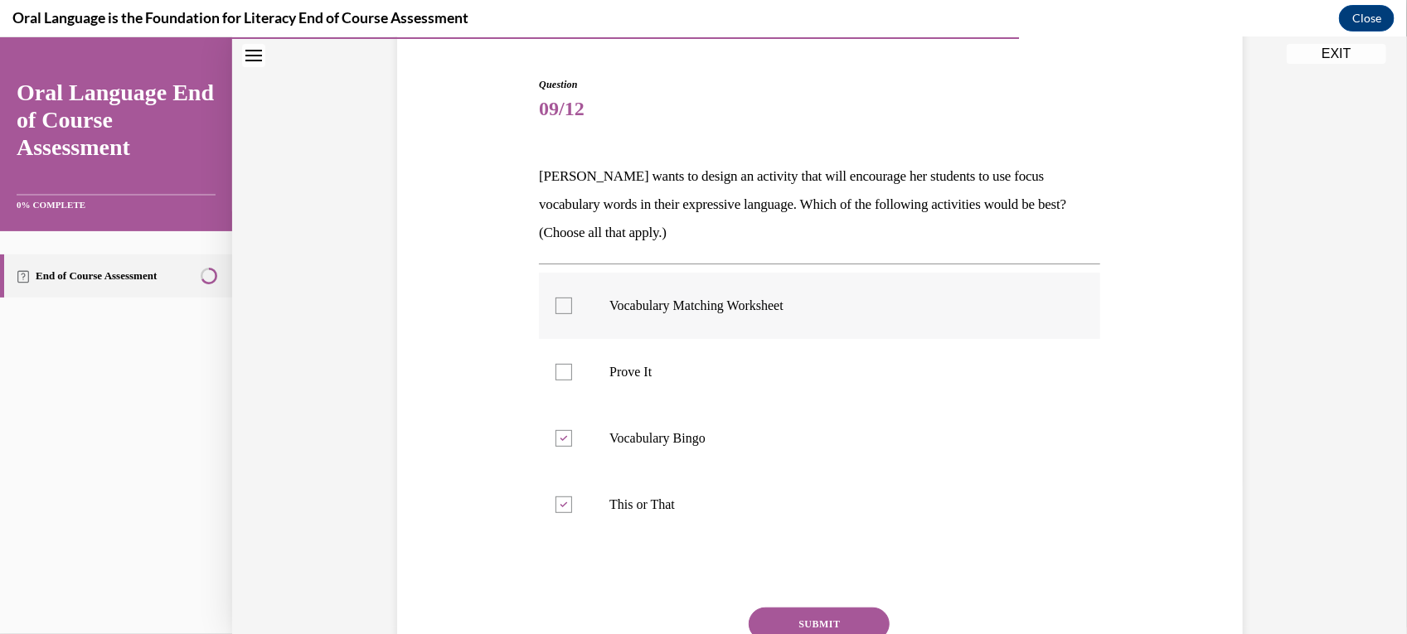
click at [556, 303] on input "Vocabulary Matching Worksheet" at bounding box center [564, 305] width 17 height 17
checkbox input "true"
click at [560, 373] on div at bounding box center [564, 371] width 17 height 17
click at [560, 373] on input "Prove It" at bounding box center [564, 371] width 17 height 17
checkbox input "true"
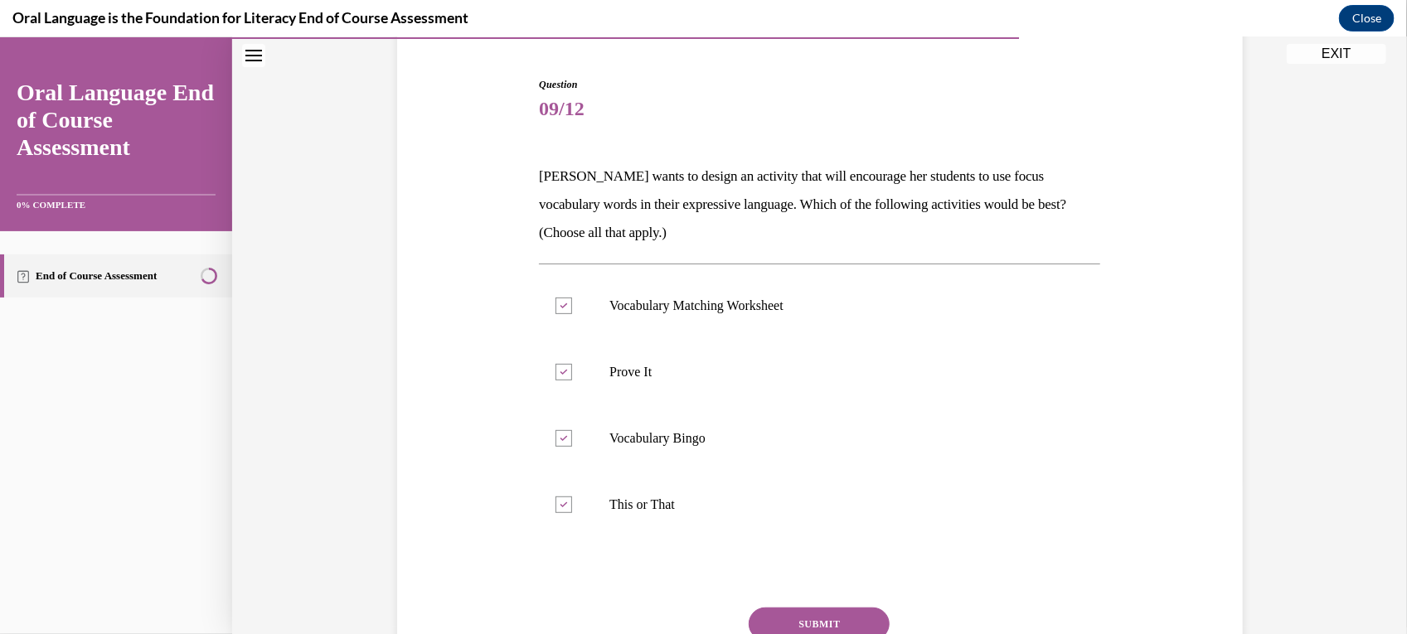
click at [803, 621] on button "SUBMIT" at bounding box center [819, 623] width 141 height 33
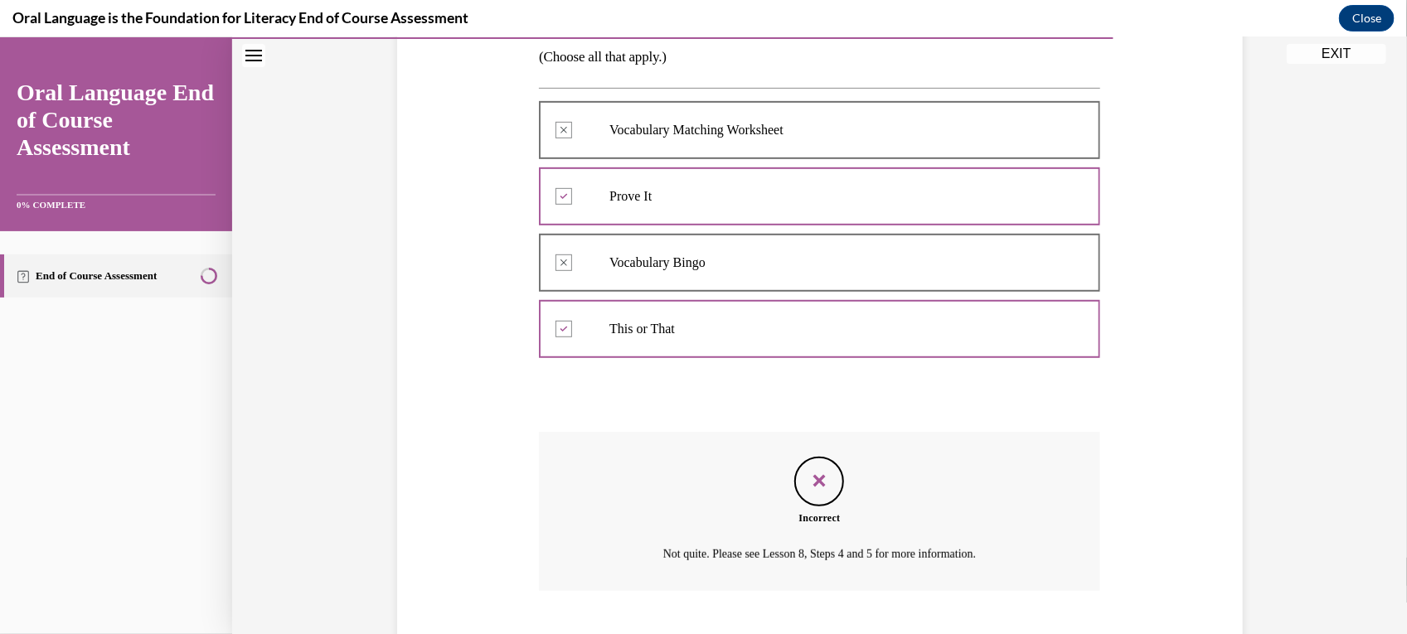
scroll to position [430, 0]
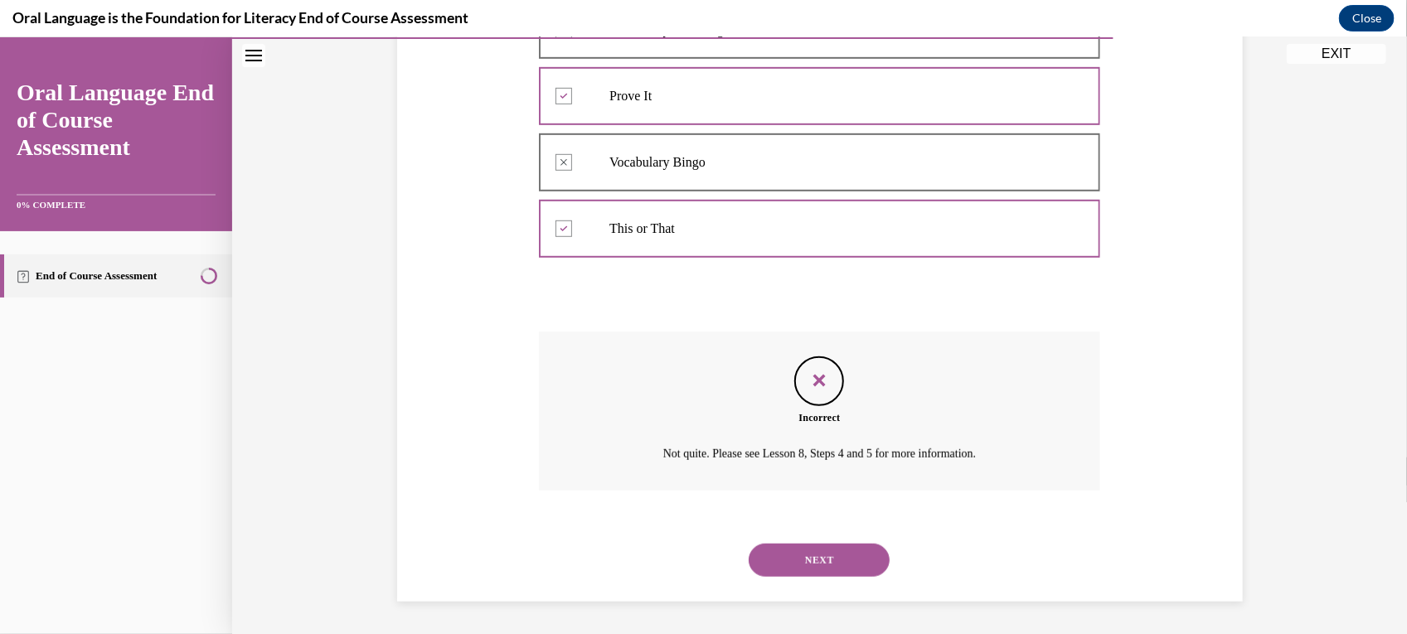
click at [817, 564] on button "NEXT" at bounding box center [819, 559] width 141 height 33
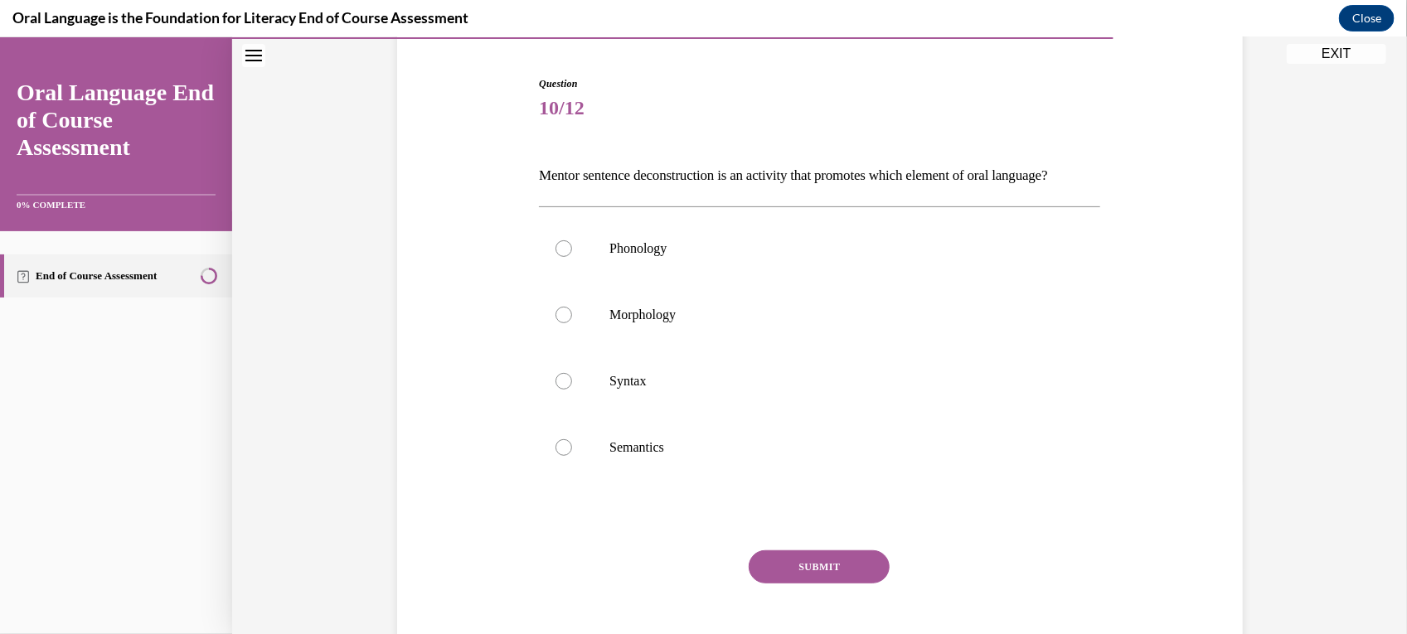
scroll to position [162, 0]
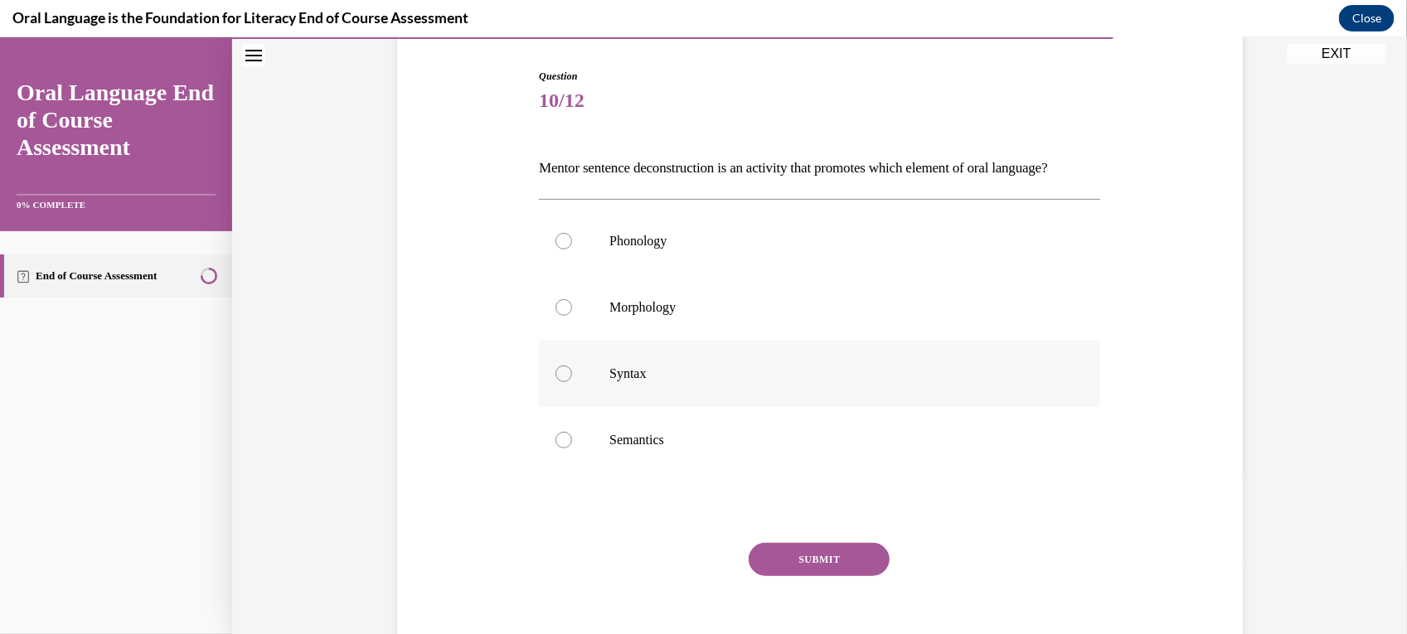
click at [736, 406] on label "Syntax" at bounding box center [819, 373] width 561 height 66
click at [572, 381] on input "Syntax" at bounding box center [564, 373] width 17 height 17
radio input "true"
click at [848, 576] on button "SUBMIT" at bounding box center [819, 558] width 141 height 33
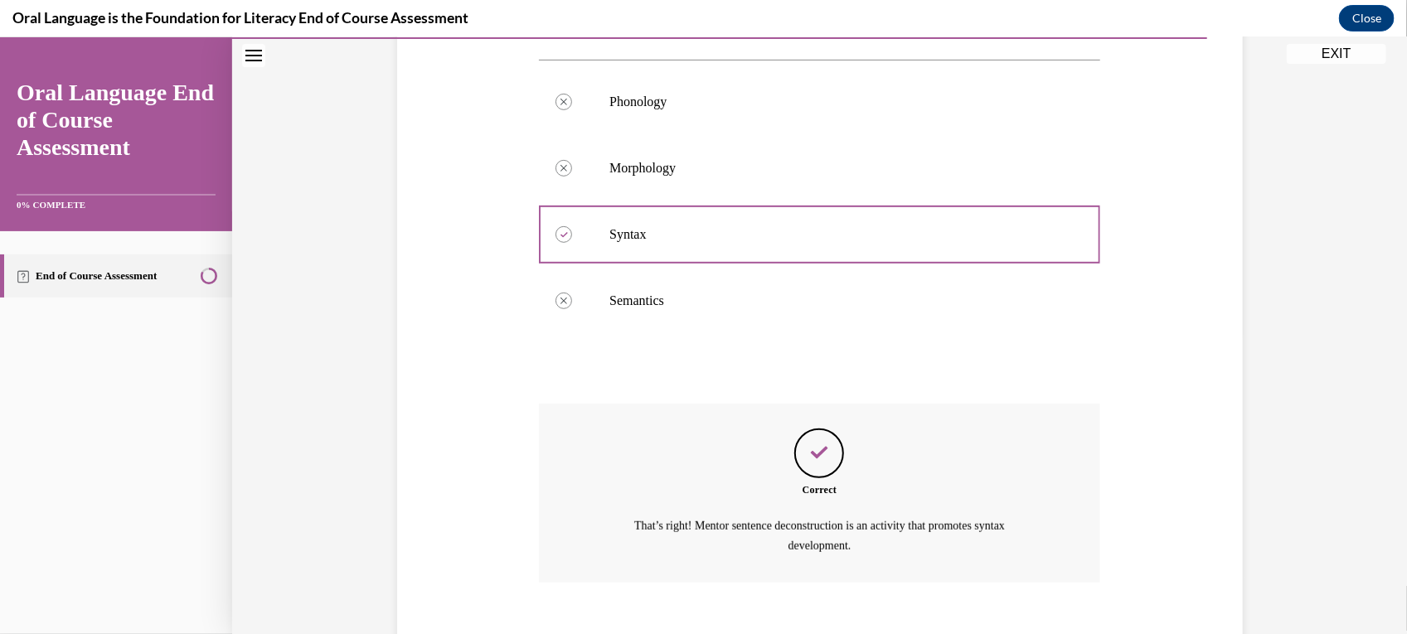
scroll to position [421, 0]
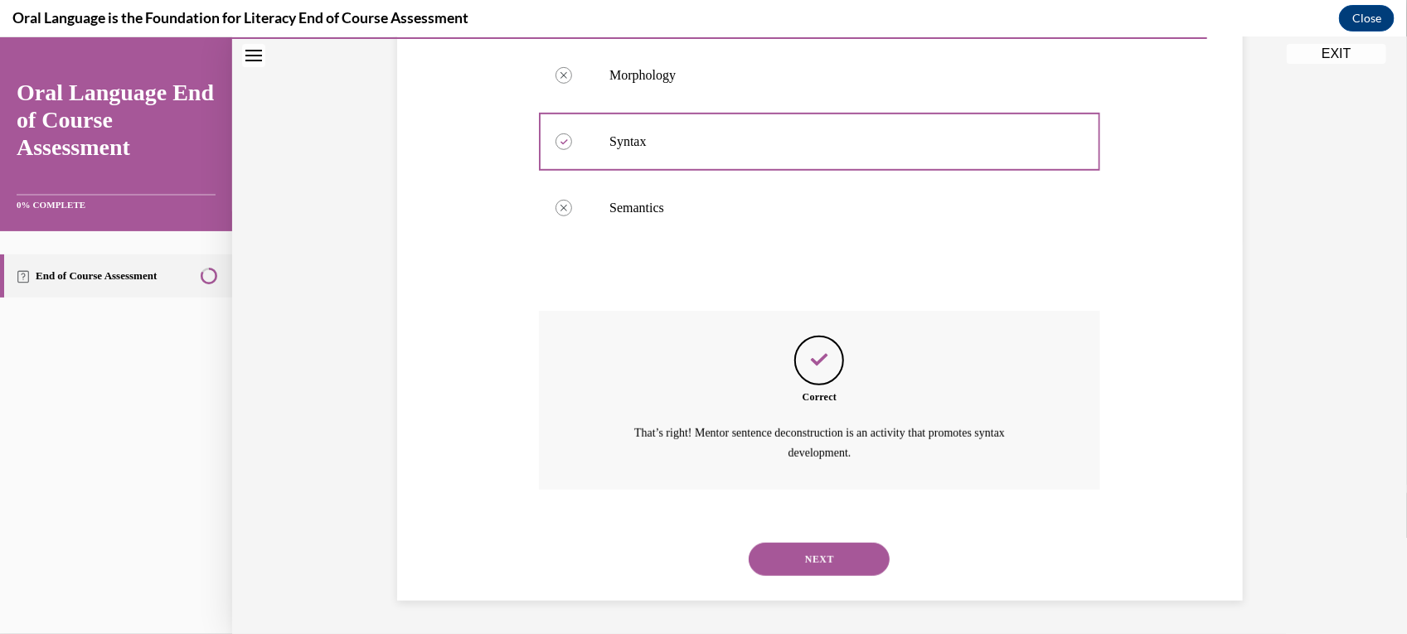
click at [821, 548] on button "NEXT" at bounding box center [819, 558] width 141 height 33
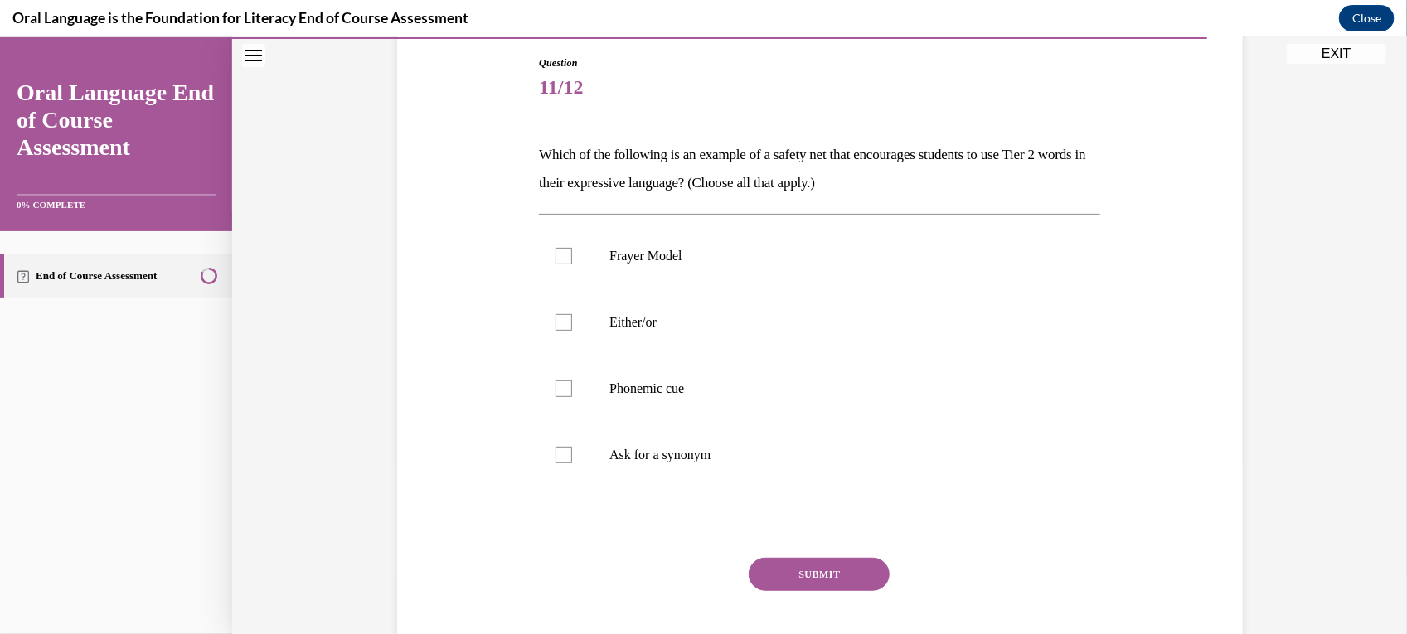
scroll to position [176, 0]
click at [610, 328] on p "Either/or" at bounding box center [834, 321] width 449 height 17
click at [572, 328] on input "Either/or" at bounding box center [564, 321] width 17 height 17
checkbox input "true"
click at [573, 377] on label "Phonemic cue" at bounding box center [819, 387] width 561 height 66
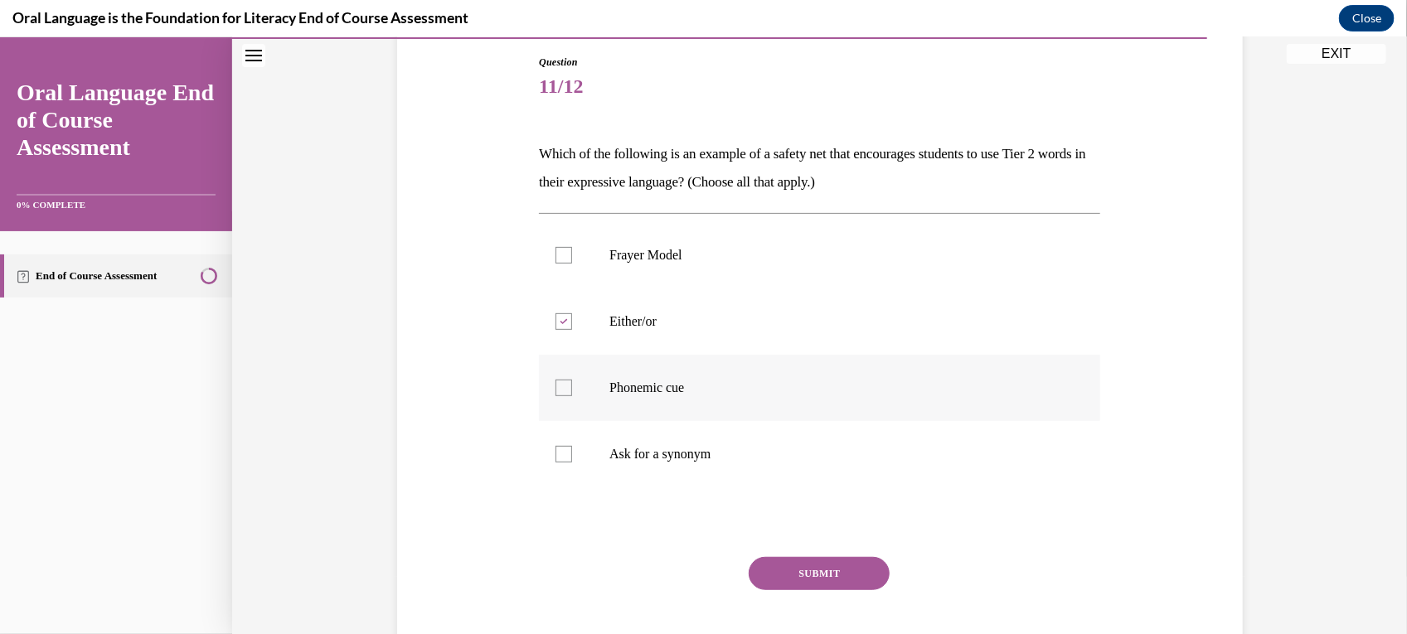
click at [572, 379] on input "Phonemic cue" at bounding box center [564, 387] width 17 height 17
checkbox input "true"
click at [585, 430] on label "Ask for a synonym" at bounding box center [819, 453] width 561 height 66
click at [572, 445] on input "Ask for a synonym" at bounding box center [564, 453] width 17 height 17
checkbox input "true"
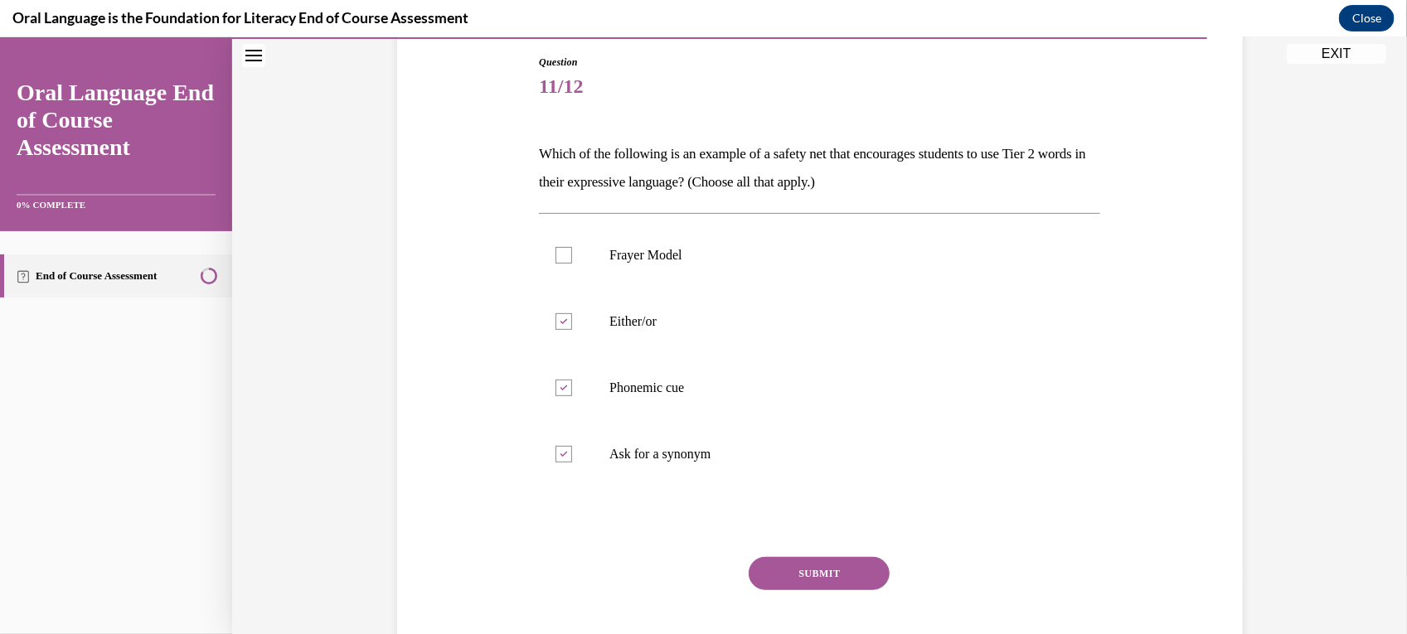
click at [838, 572] on button "SUBMIT" at bounding box center [819, 572] width 141 height 33
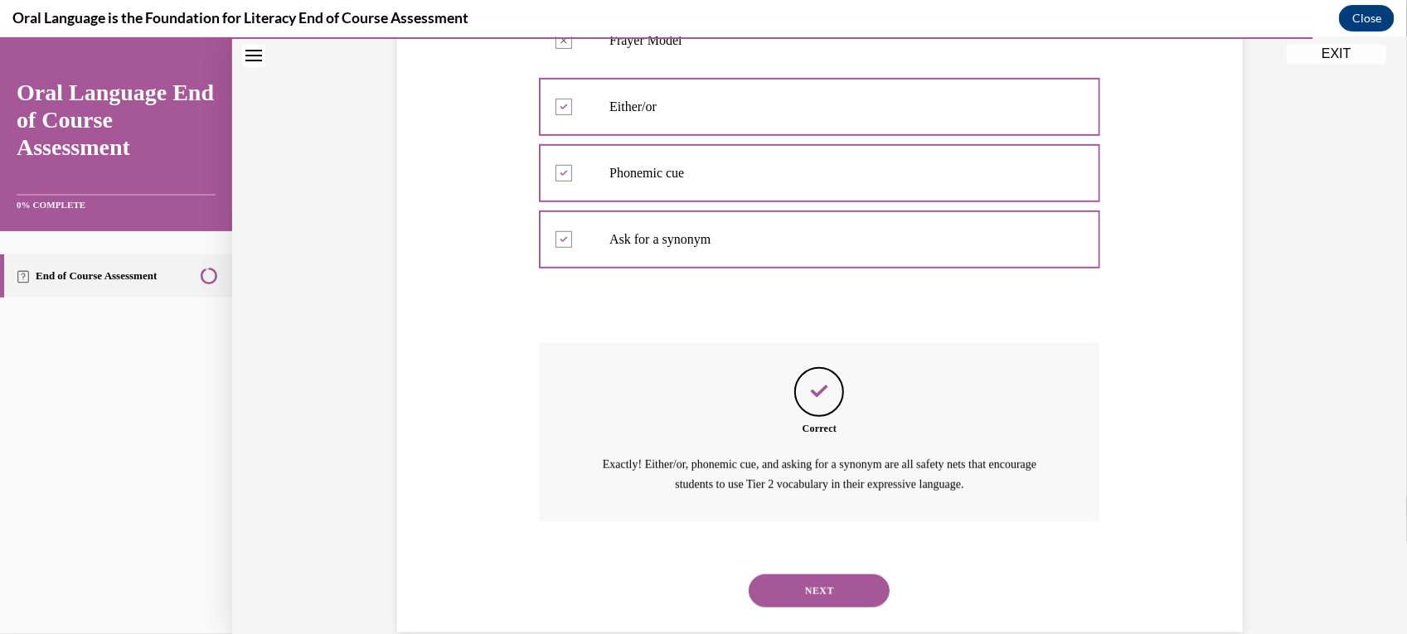
scroll to position [421, 0]
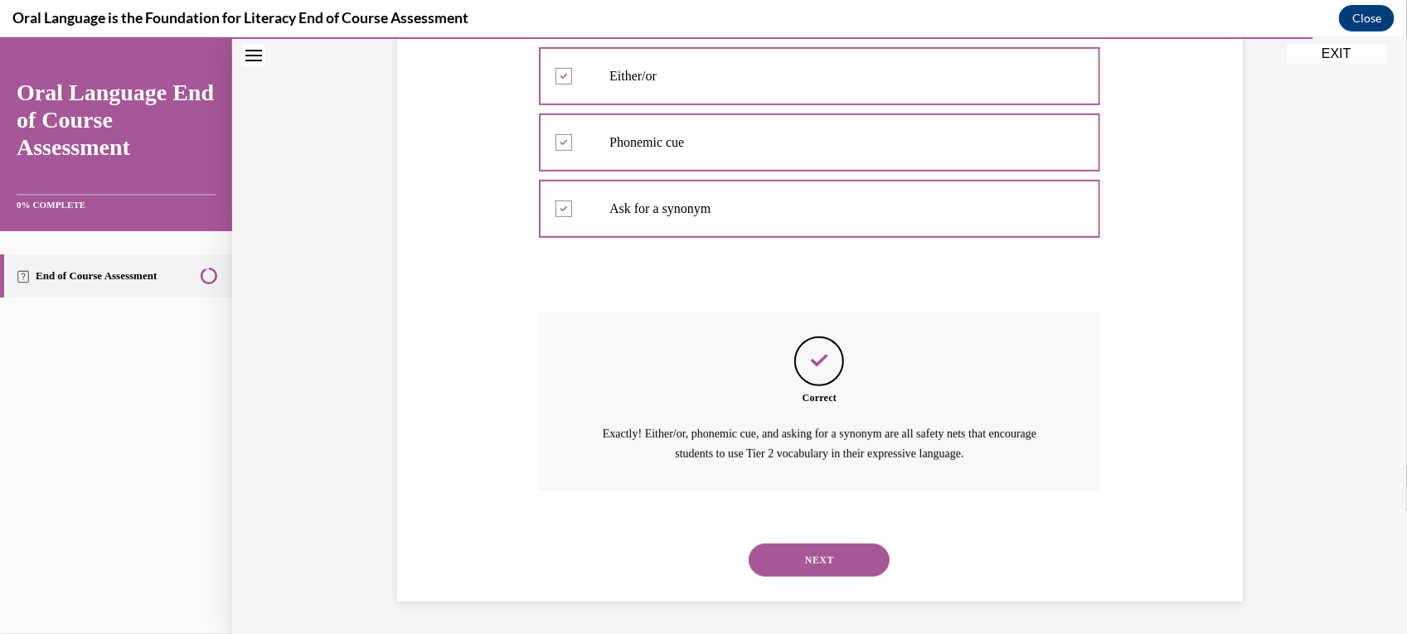
click at [818, 551] on button "NEXT" at bounding box center [819, 559] width 141 height 33
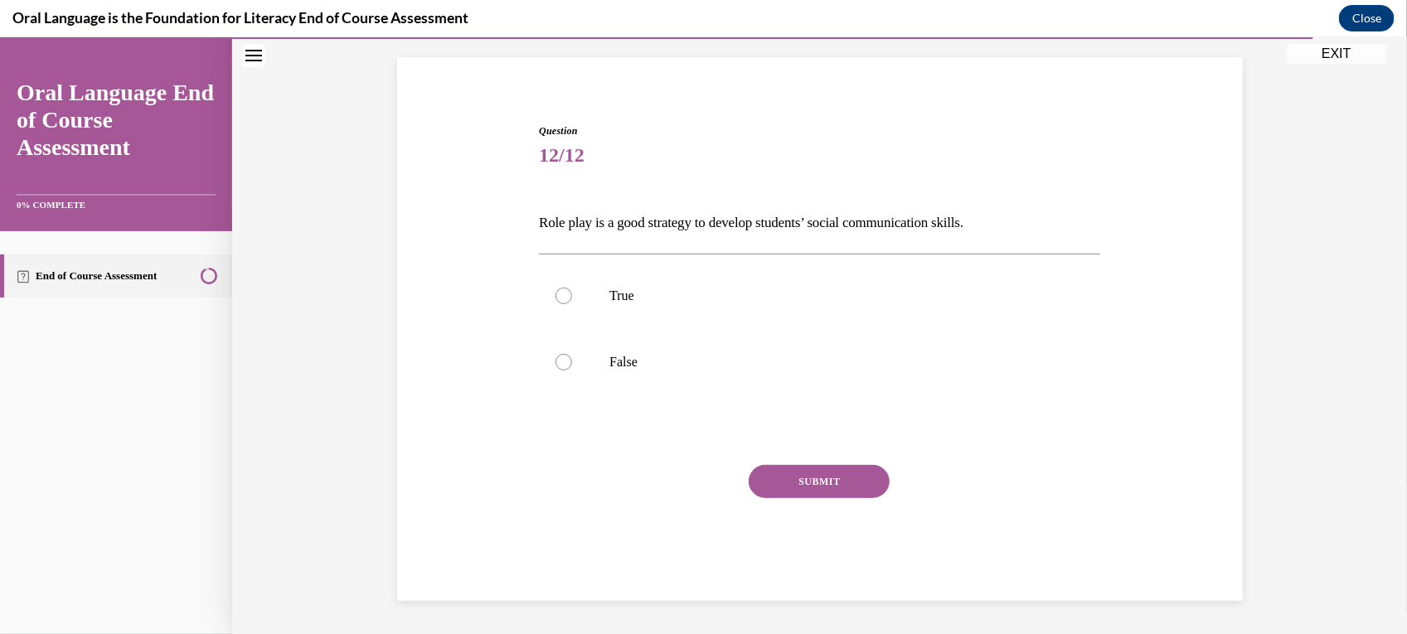
scroll to position [106, 0]
click at [689, 306] on label "True" at bounding box center [819, 296] width 561 height 66
click at [572, 304] on input "True" at bounding box center [564, 296] width 17 height 17
radio input "true"
click at [799, 478] on button "SUBMIT" at bounding box center [819, 481] width 141 height 33
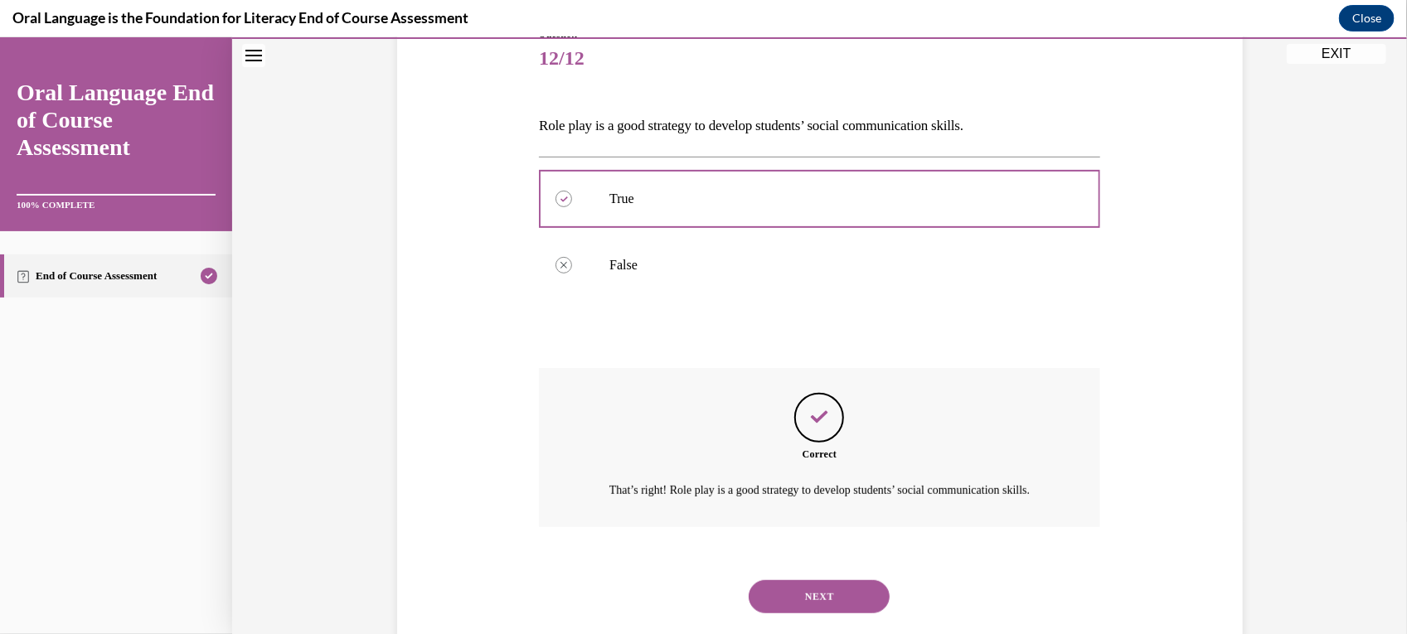
scroll to position [261, 0]
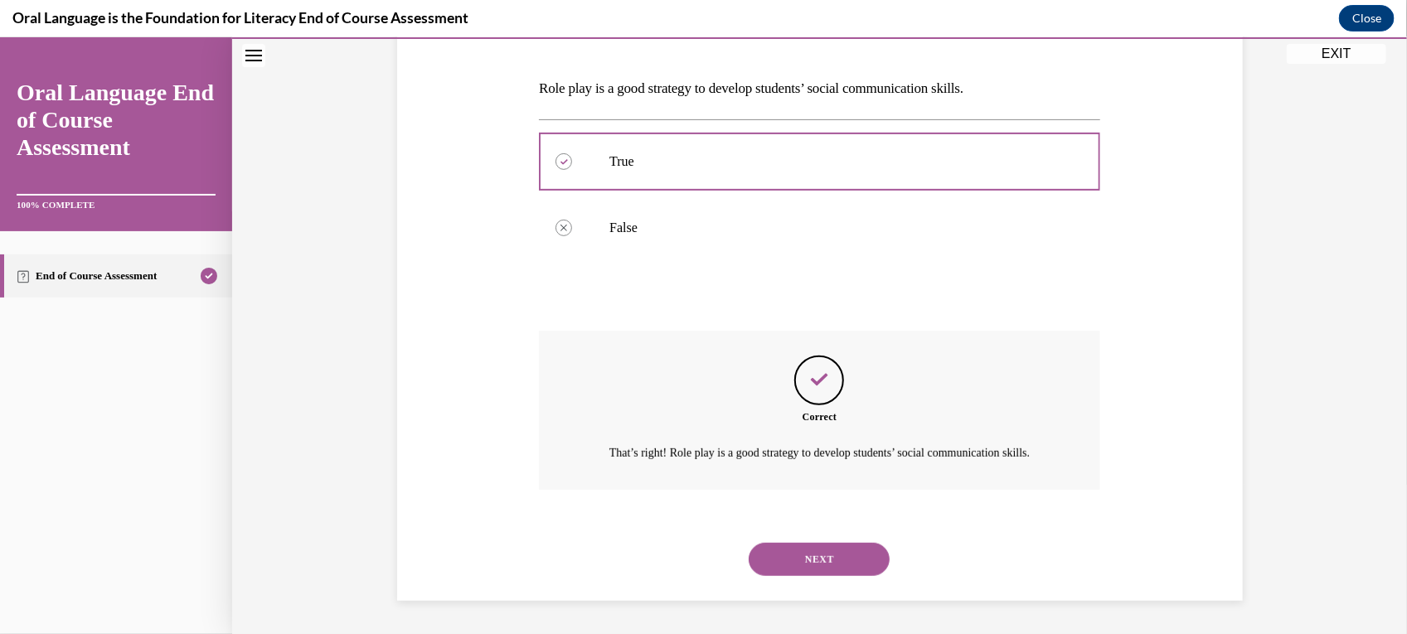
click at [827, 548] on button "NEXT" at bounding box center [819, 558] width 141 height 33
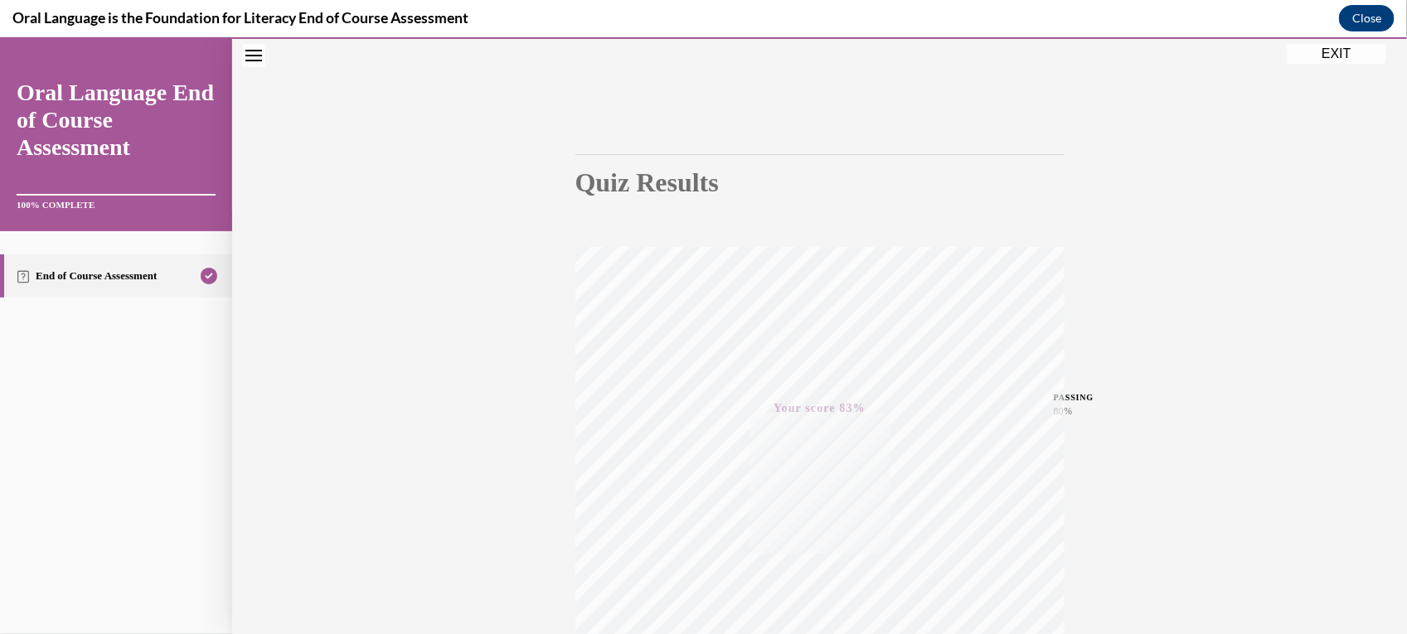
scroll to position [48, 0]
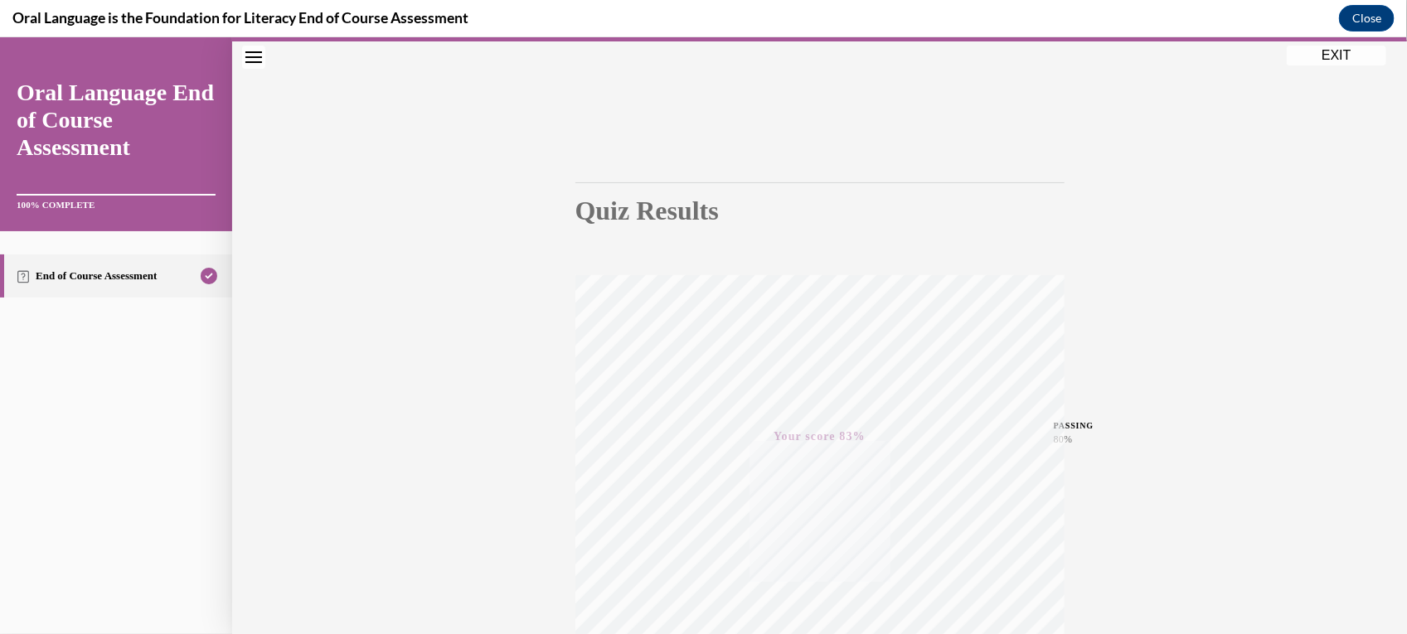
click at [1348, 61] on button "EXIT" at bounding box center [1337, 55] width 100 height 20
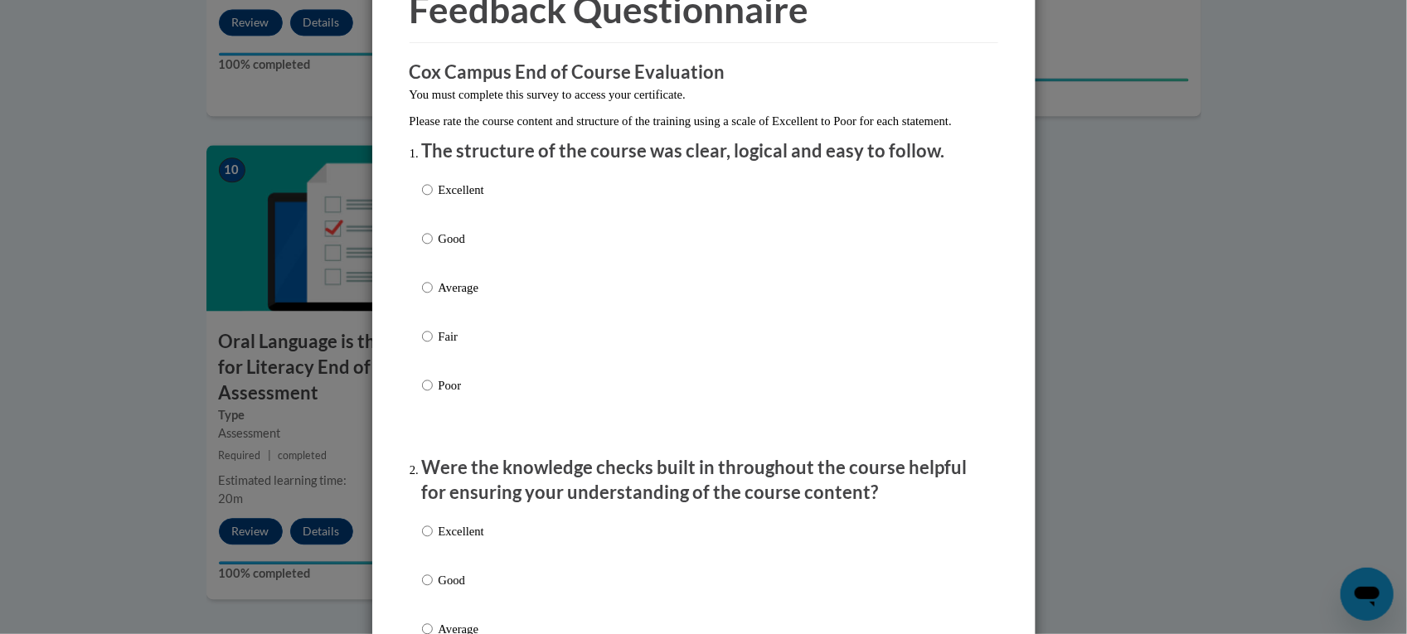
scroll to position [97, 0]
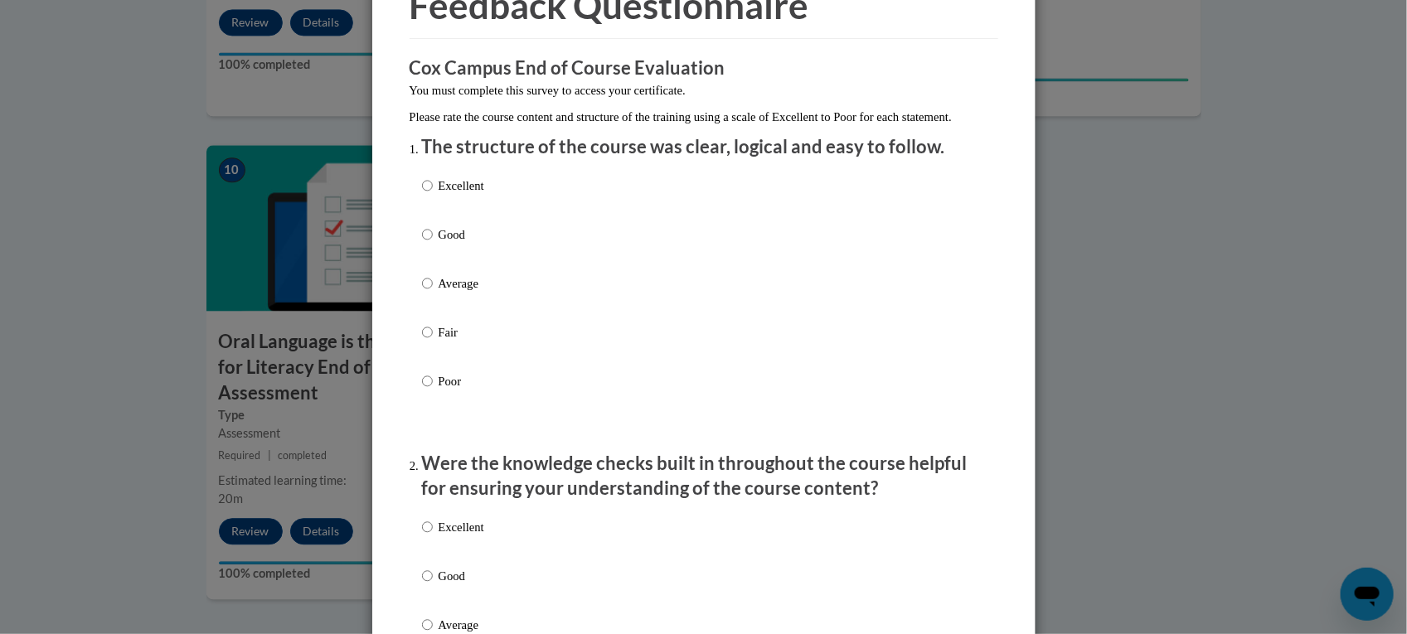
click at [425, 250] on label "Good" at bounding box center [453, 248] width 62 height 45
click at [425, 244] on input "Good" at bounding box center [427, 235] width 11 height 18
radio input "true"
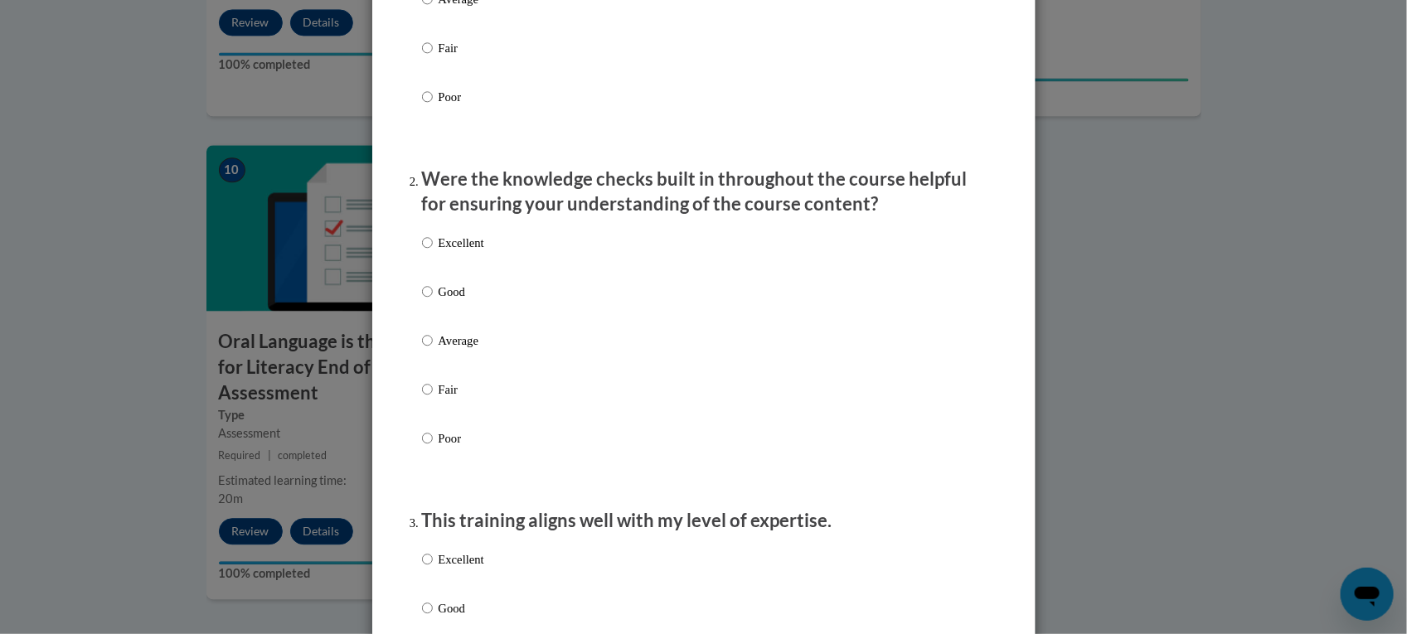
scroll to position [395, 0]
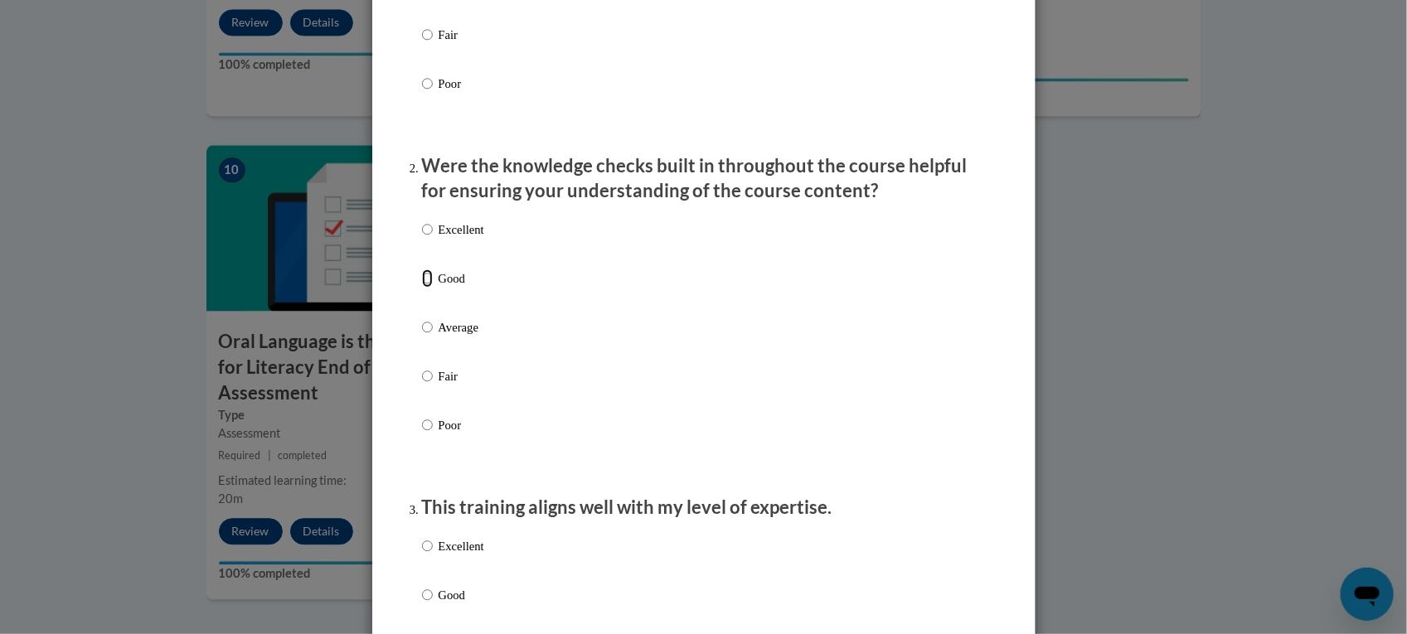
click at [422, 288] on input "Good" at bounding box center [427, 279] width 11 height 18
radio input "true"
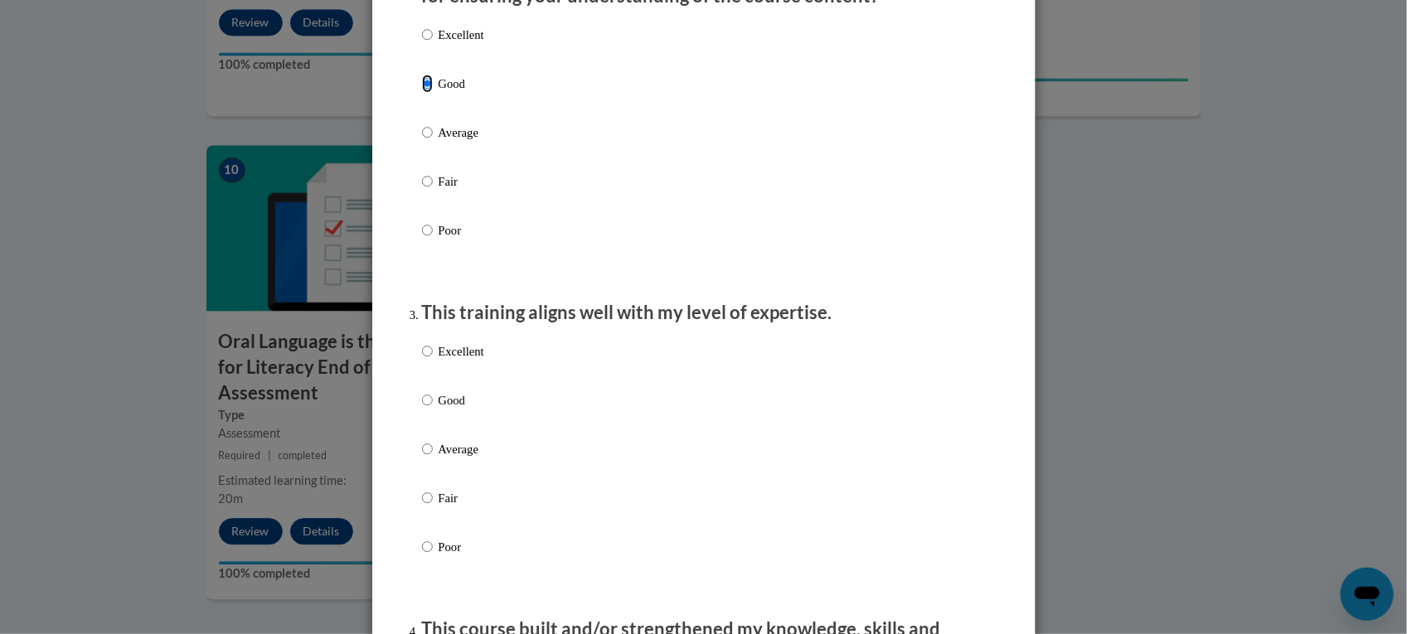
scroll to position [605, 0]
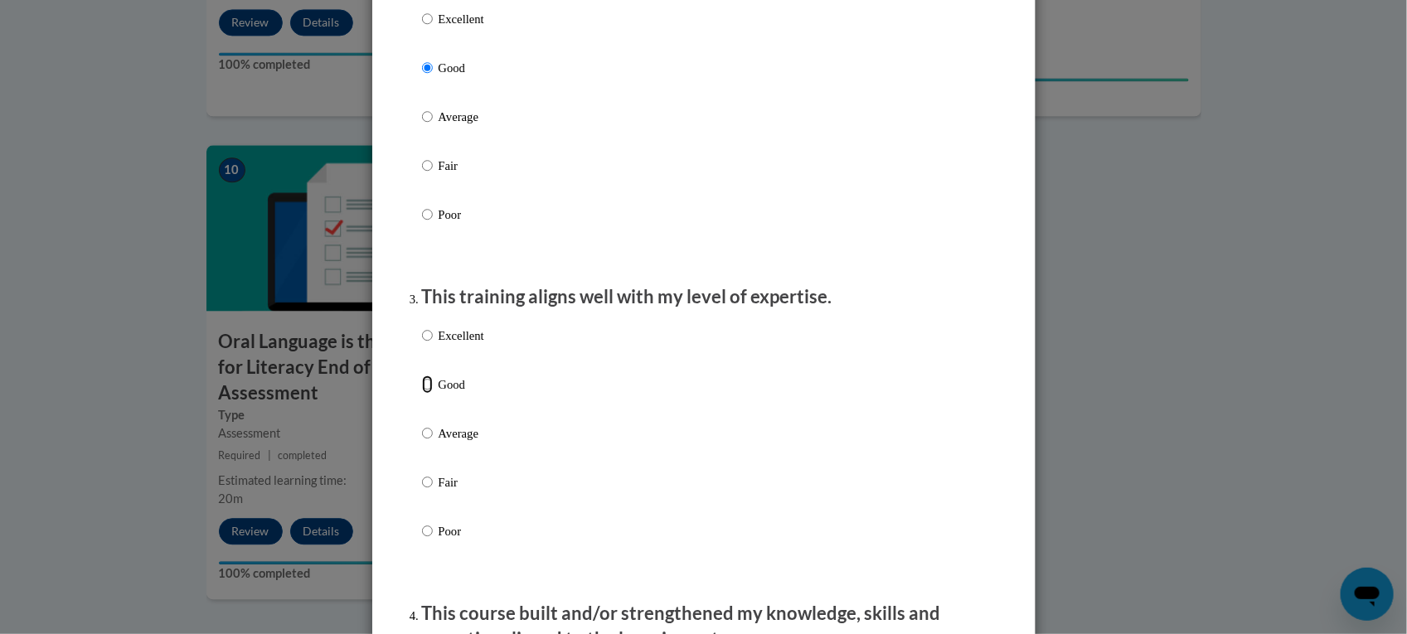
click at [424, 394] on input "Good" at bounding box center [427, 385] width 11 height 18
radio input "true"
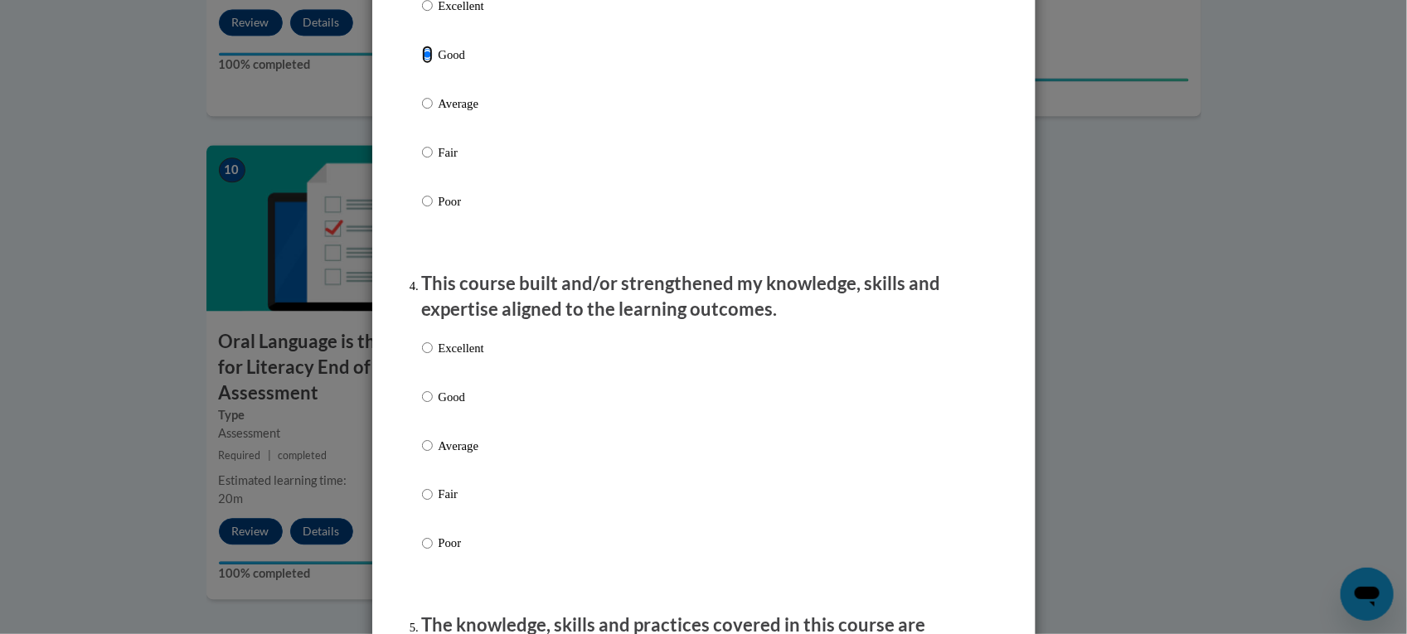
scroll to position [944, 0]
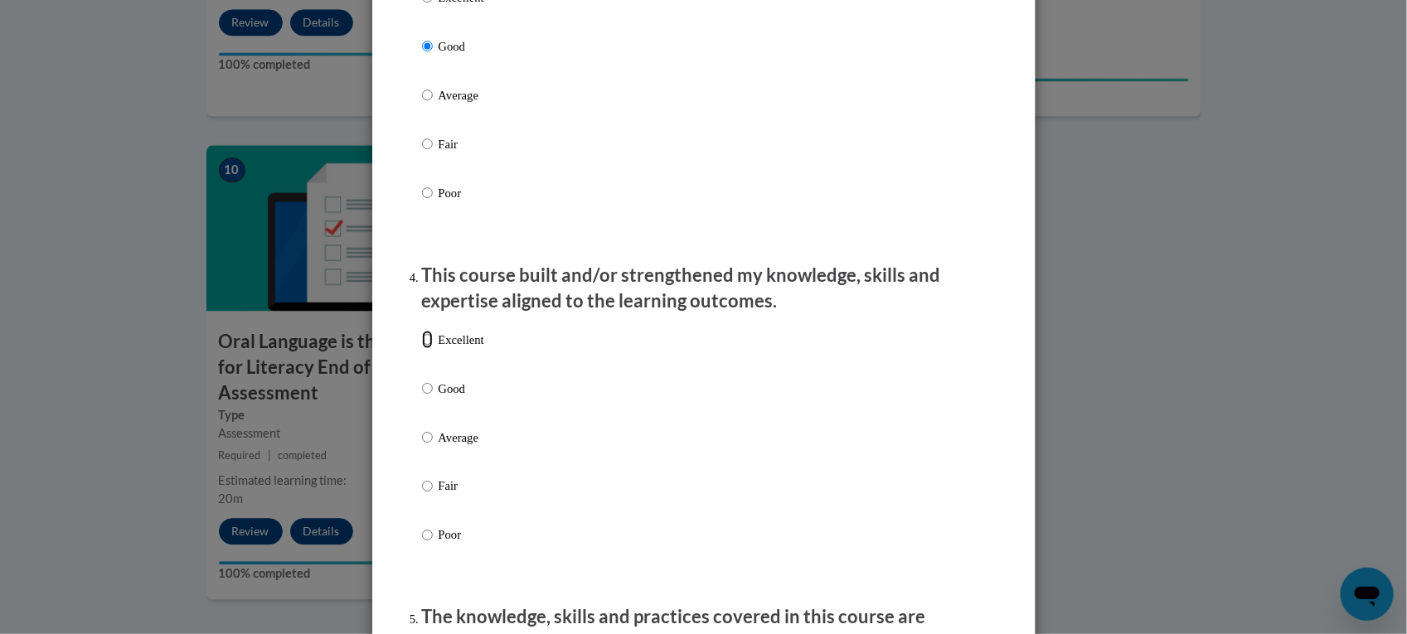
click at [422, 349] on input "Excellent" at bounding box center [427, 340] width 11 height 18
radio input "true"
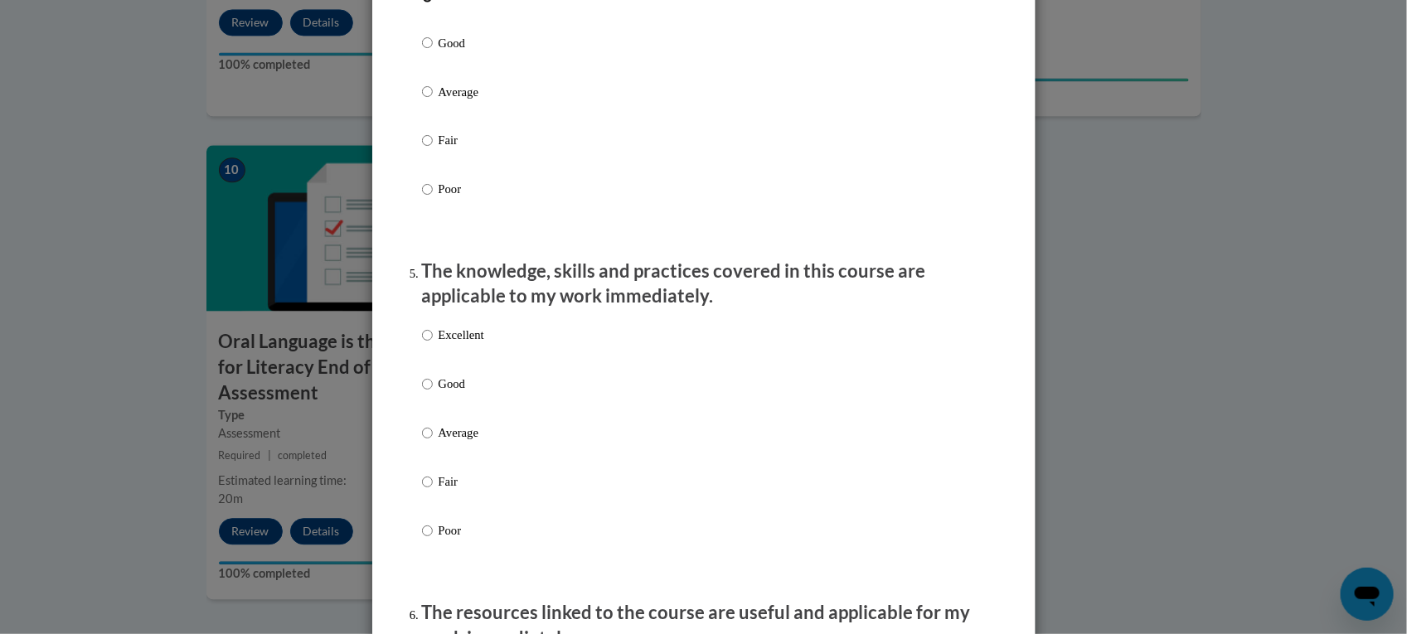
scroll to position [1295, 0]
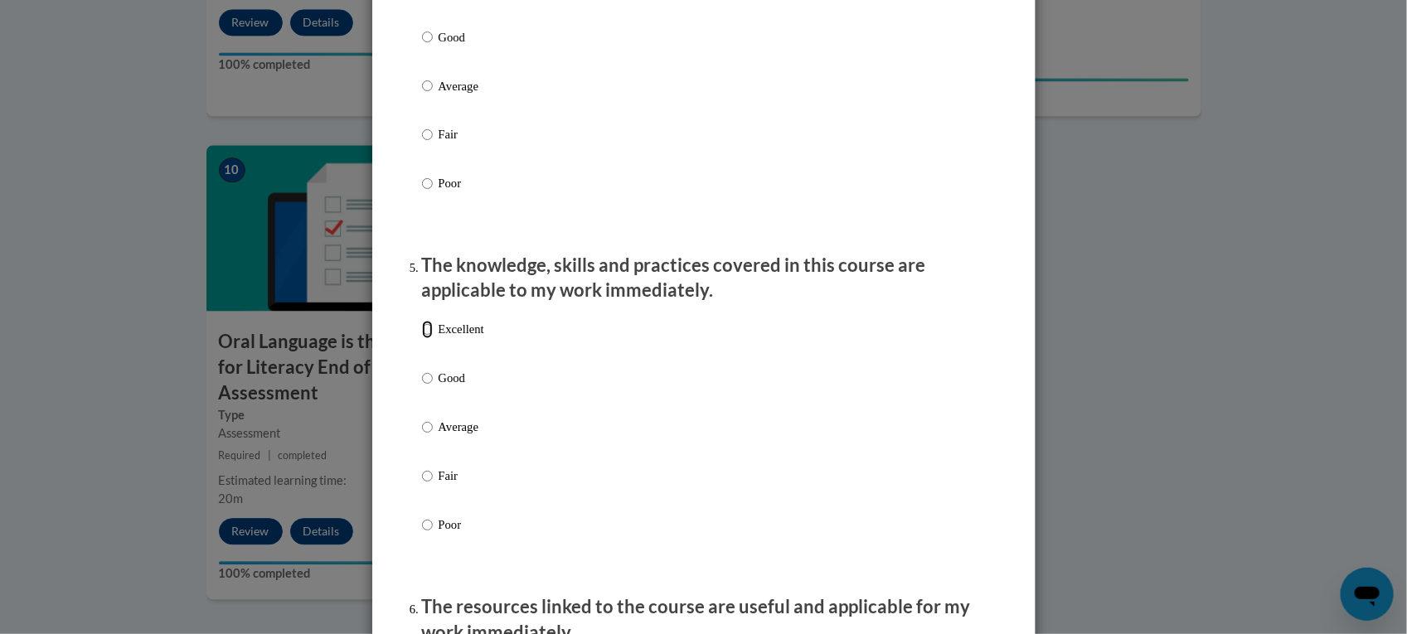
click at [422, 339] on input "Excellent" at bounding box center [427, 330] width 11 height 18
radio input "true"
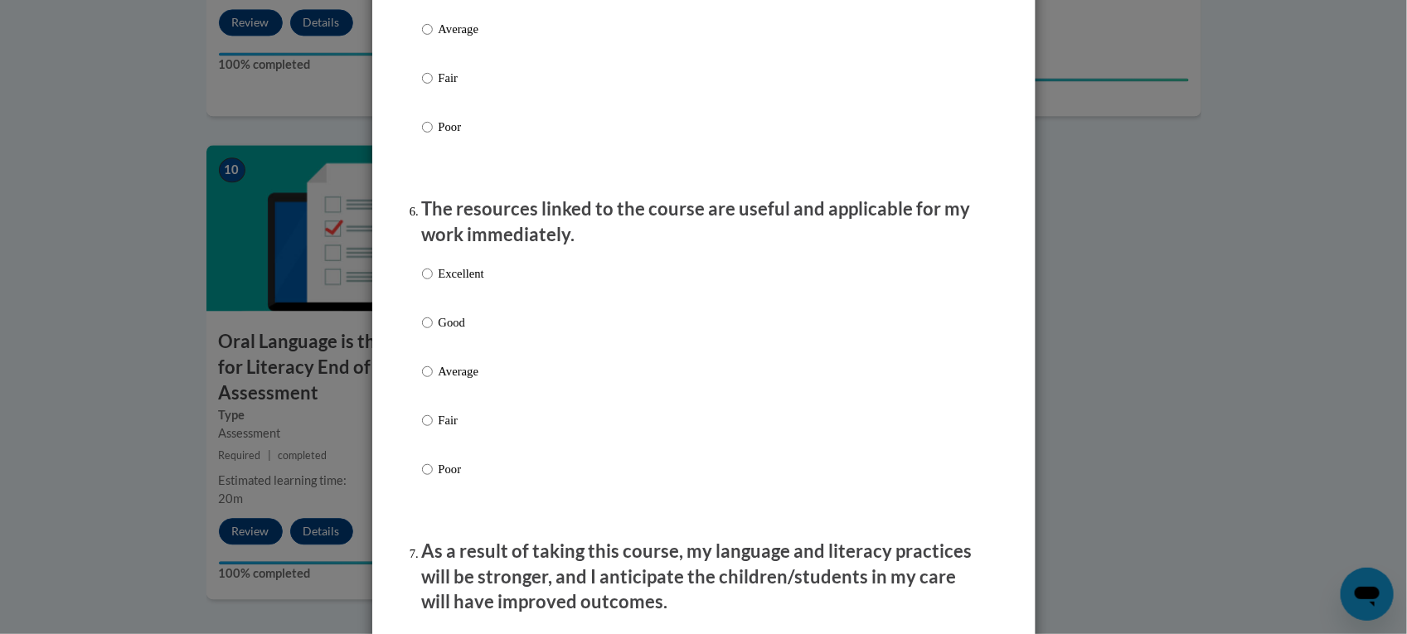
scroll to position [1711, 0]
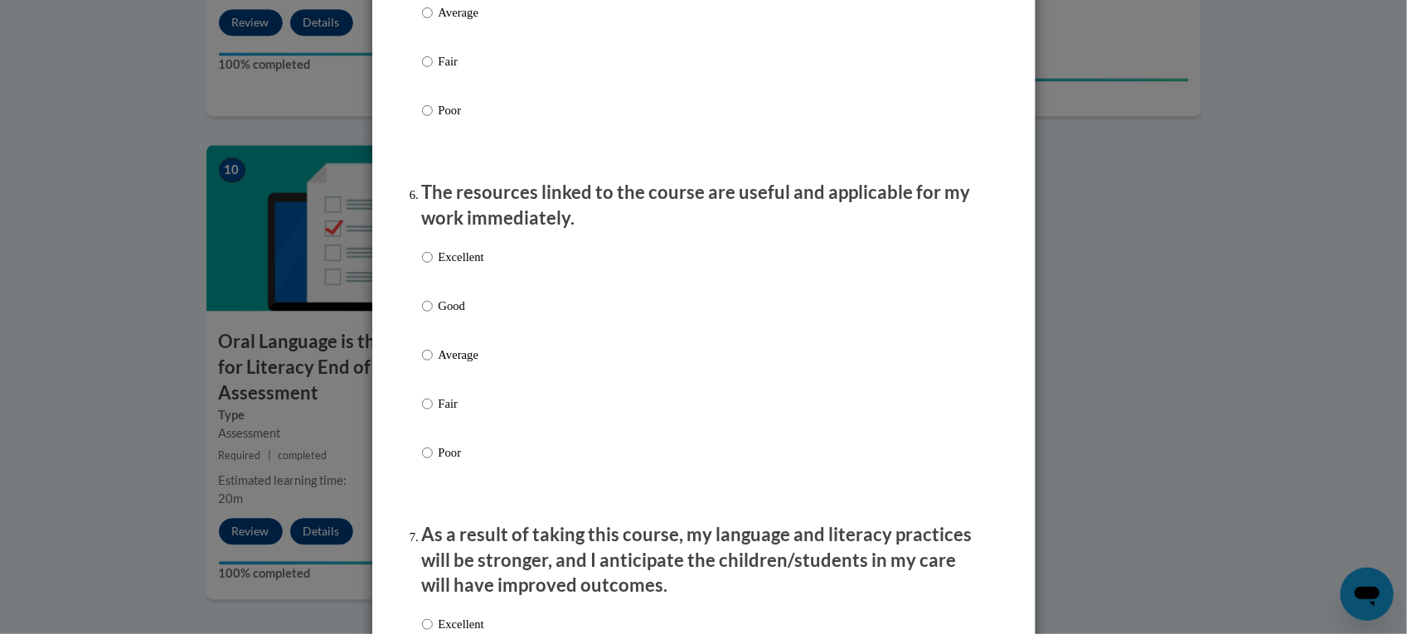
click at [449, 286] on label "Excellent" at bounding box center [453, 270] width 62 height 45
click at [433, 266] on input "Excellent" at bounding box center [427, 257] width 11 height 18
radio input "true"
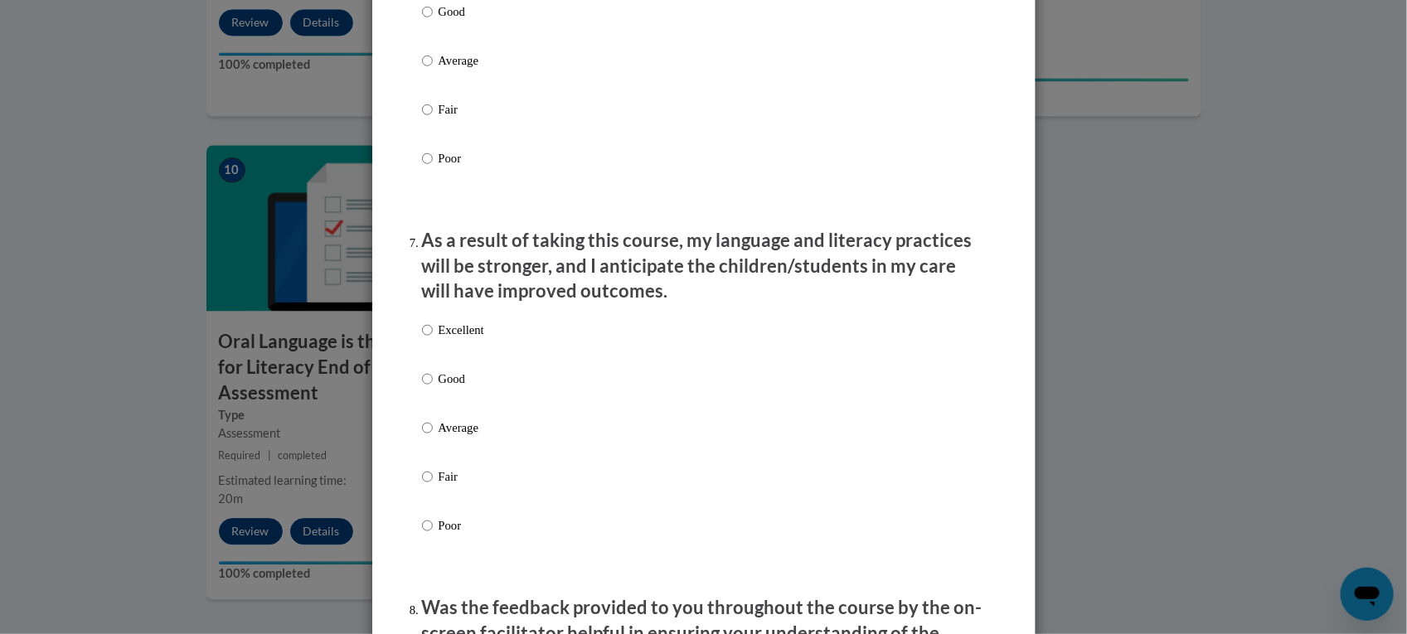
scroll to position [2013, 0]
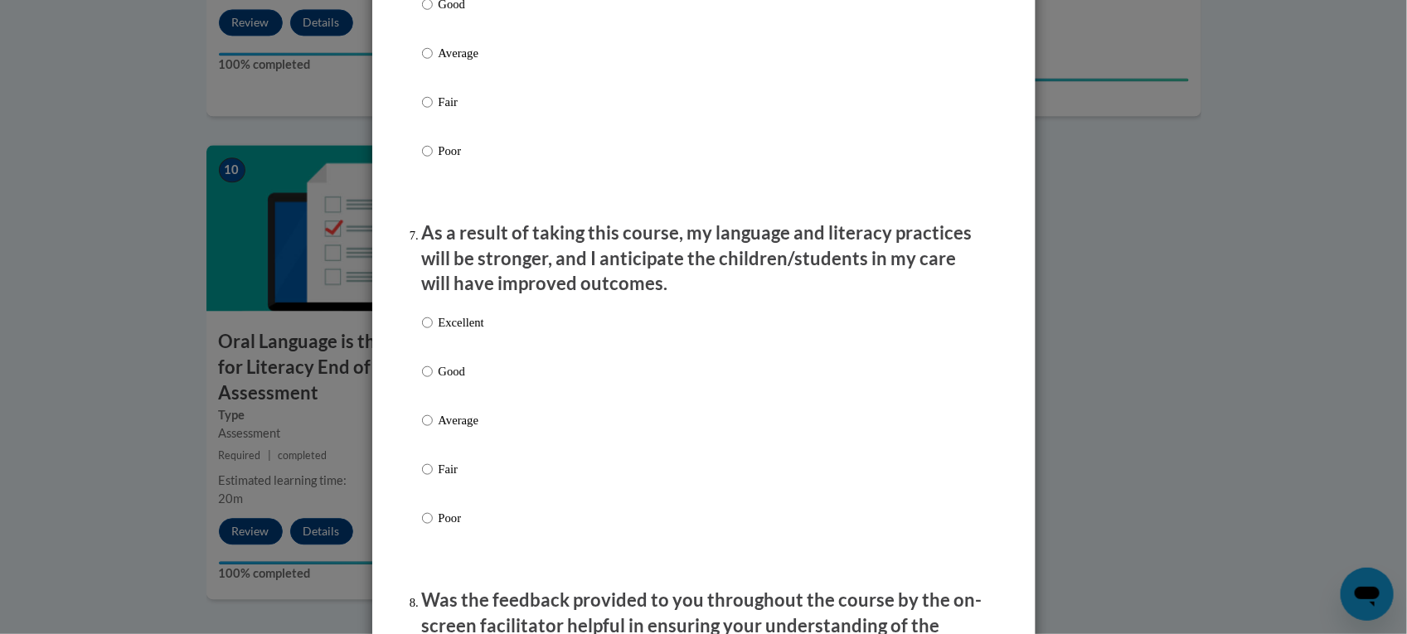
click at [449, 332] on p "Excellent" at bounding box center [462, 322] width 46 height 18
click at [433, 332] on input "Excellent" at bounding box center [427, 322] width 11 height 18
radio input "true"
click at [439, 381] on p "Good" at bounding box center [462, 371] width 46 height 18
click at [433, 381] on input "Good" at bounding box center [427, 371] width 11 height 18
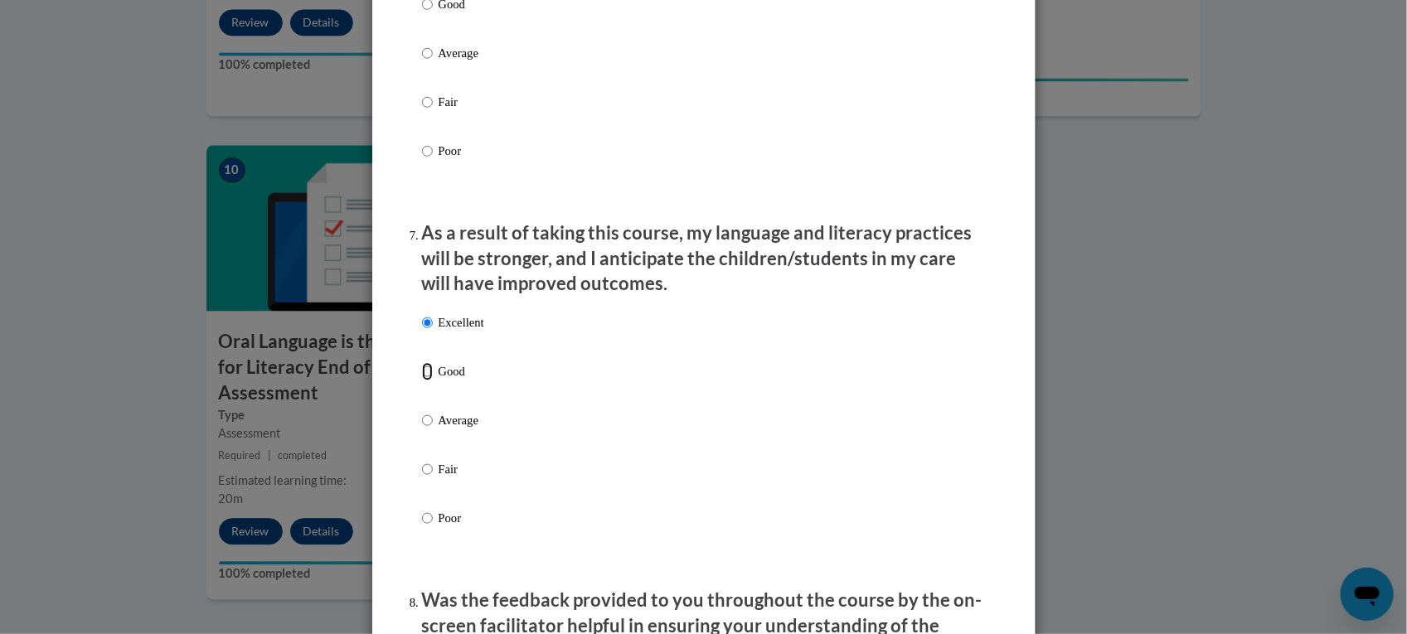
radio input "true"
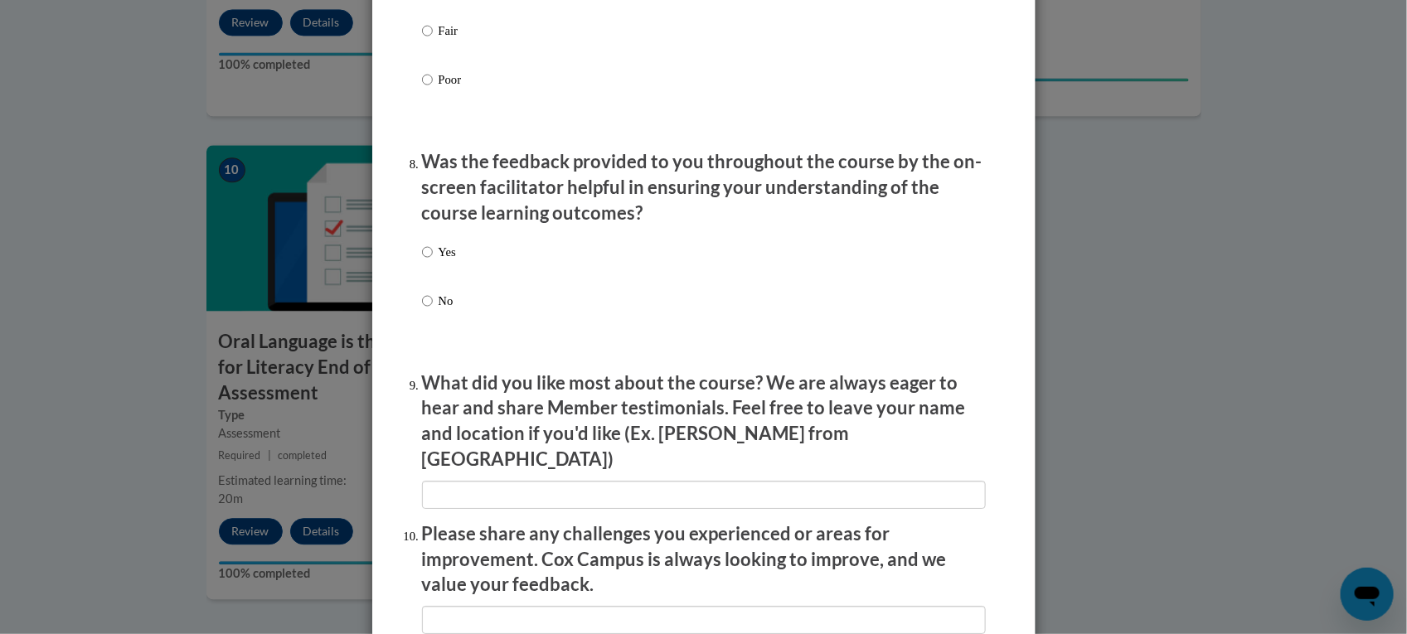
scroll to position [2452, 0]
click at [422, 260] on input "Yes" at bounding box center [427, 251] width 11 height 18
radio input "true"
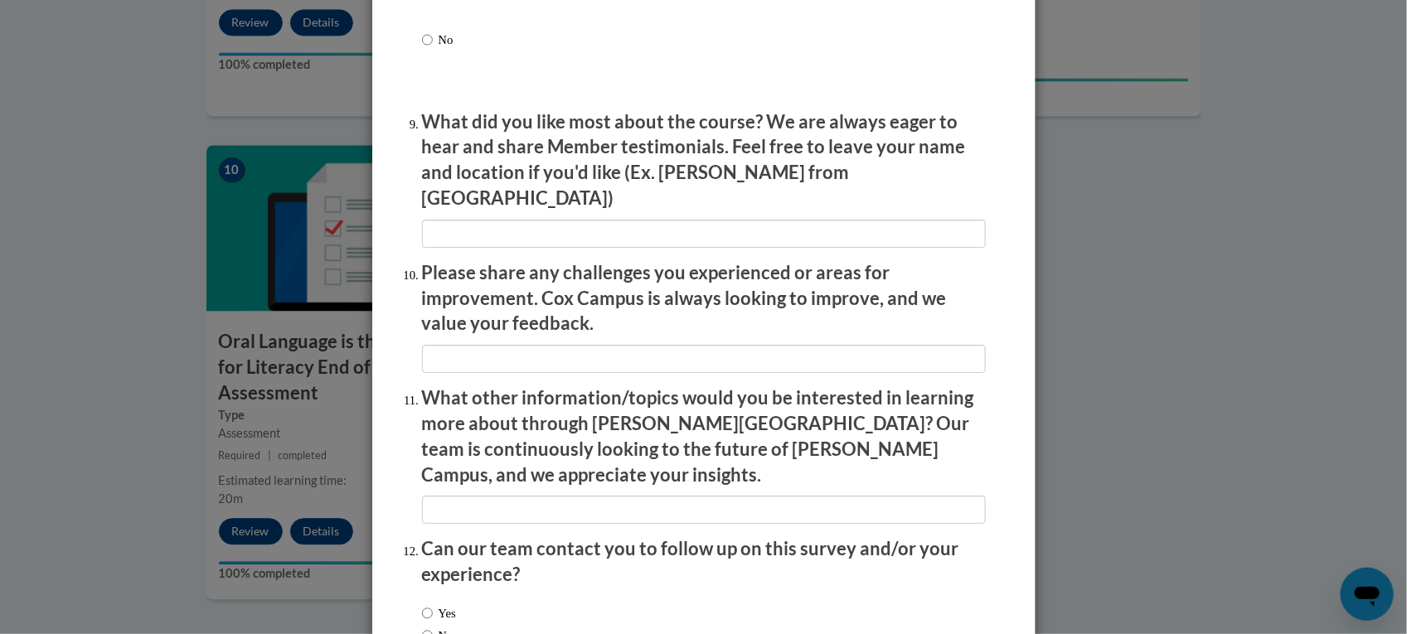
scroll to position [2817, 0]
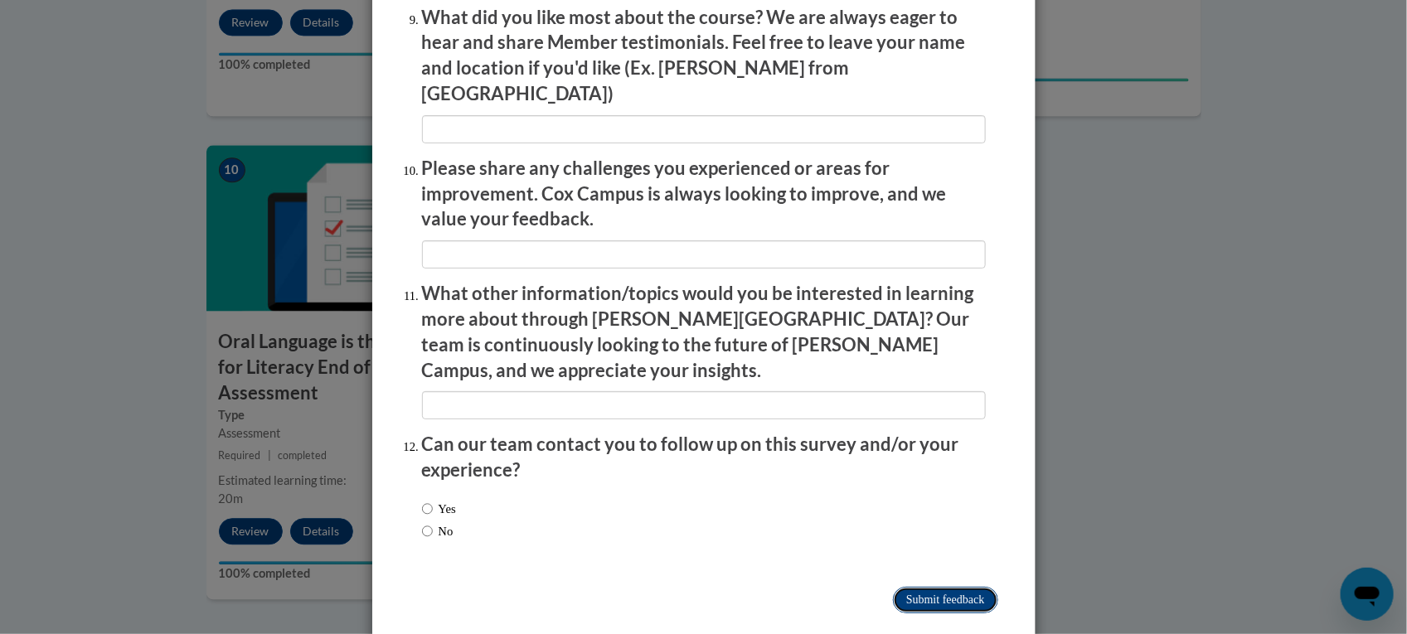
click at [930, 587] on input "Submit feedback" at bounding box center [945, 600] width 104 height 27
